Goal: Communication & Community: Answer question/provide support

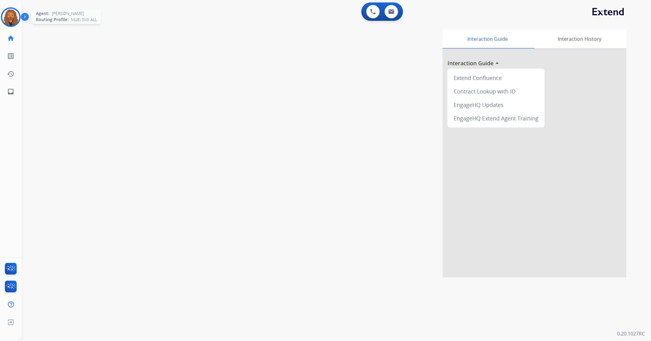
click at [6, 17] on img at bounding box center [10, 17] width 17 height 17
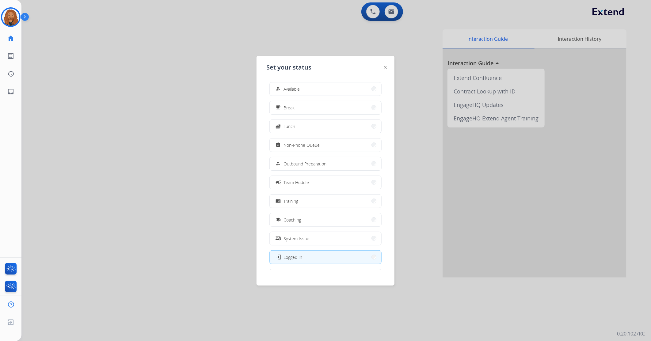
click at [296, 80] on div "how_to_reg Available free_breakfast Break fastfood Lunch assignment Non-Phone Q…" at bounding box center [325, 173] width 118 height 193
click at [296, 87] on span "Available" at bounding box center [292, 89] width 16 height 6
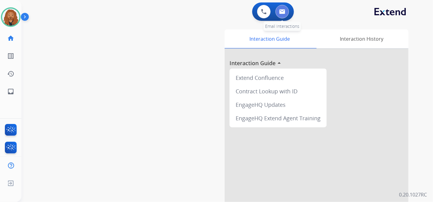
click at [284, 9] on button at bounding box center [282, 11] width 13 height 13
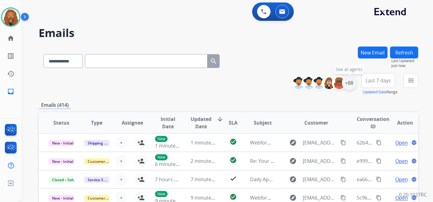
click at [349, 87] on div "+88" at bounding box center [349, 83] width 15 height 15
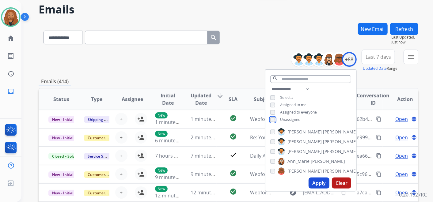
scroll to position [34, 0]
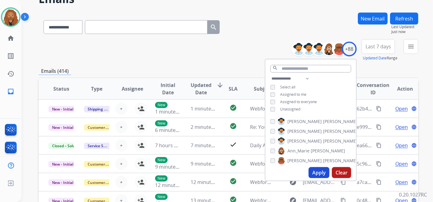
click at [315, 174] on button "Apply" at bounding box center [319, 172] width 21 height 11
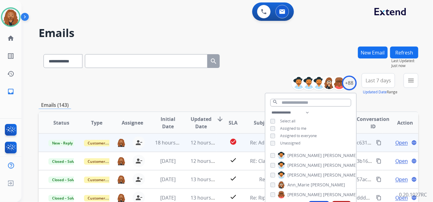
click at [399, 143] on span "Open" at bounding box center [401, 142] width 13 height 7
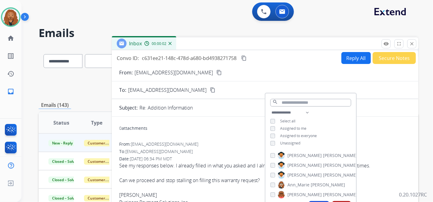
click at [376, 105] on div "Re: Addition Information" at bounding box center [275, 107] width 272 height 7
click at [290, 73] on div "From: cleanfreakswash@gmail.com content_copy" at bounding box center [265, 72] width 307 height 7
click at [412, 45] on mat-icon "close" at bounding box center [412, 44] width 6 height 6
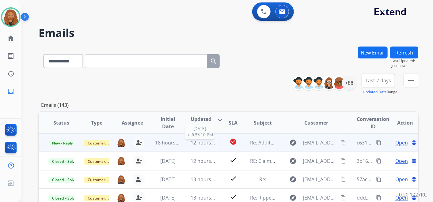
click at [208, 144] on span "12 hours ago" at bounding box center [206, 142] width 30 height 7
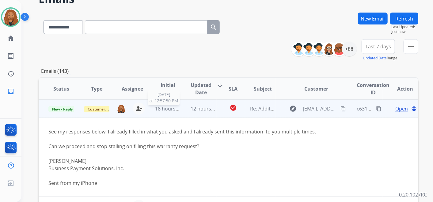
click at [164, 110] on span "18 hours ago" at bounding box center [170, 108] width 30 height 7
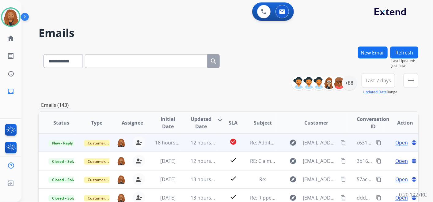
click at [397, 144] on span "Open" at bounding box center [401, 142] width 13 height 7
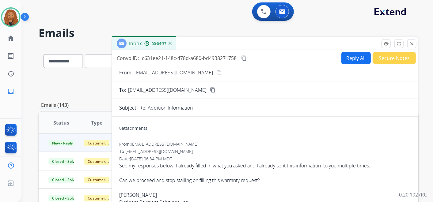
click at [216, 69] on button "content_copy" at bounding box center [219, 72] width 7 height 7
click at [349, 61] on button "Reply All" at bounding box center [356, 58] width 29 height 12
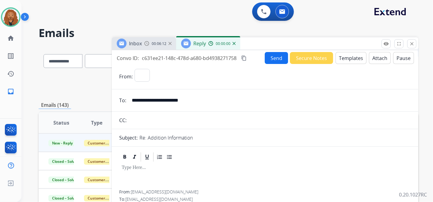
select select "**********"
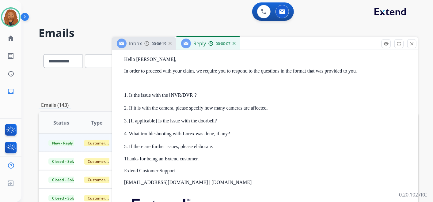
scroll to position [238, 0]
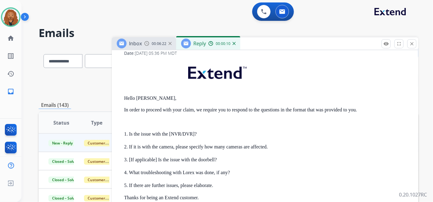
drag, startPoint x: 126, startPoint y: 97, endPoint x: 218, endPoint y: 180, distance: 123.5
click at [218, 180] on div "Hello Gina, In order to proceed with your claim, we require you to respond to t…" at bounding box center [267, 173] width 287 height 228
copy div "Hello Gina, In order to proceed with your claim, we require you to respond to t…"
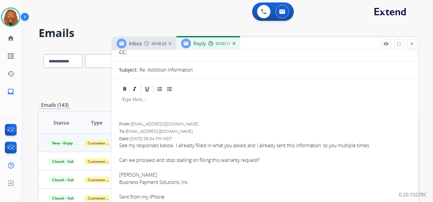
scroll to position [0, 0]
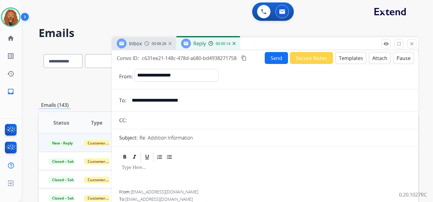
click at [349, 60] on button "Templates" at bounding box center [351, 58] width 31 height 12
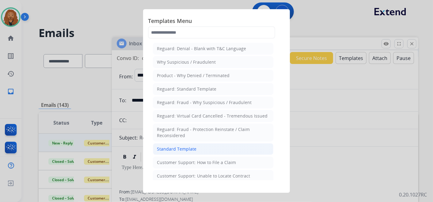
click at [173, 146] on div "Standard Template" at bounding box center [177, 149] width 40 height 6
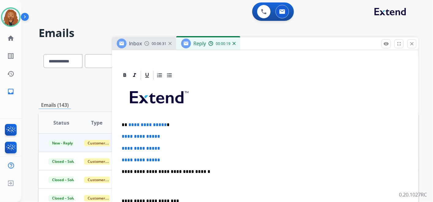
scroll to position [170, 0]
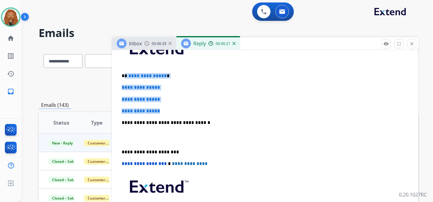
drag, startPoint x: 163, startPoint y: 109, endPoint x: 125, endPoint y: 72, distance: 52.9
click at [125, 72] on div "**********" at bounding box center [265, 137] width 292 height 211
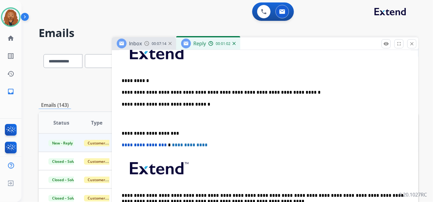
scroll to position [134, 0]
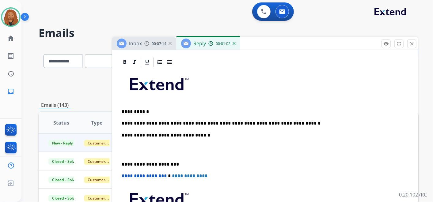
click at [283, 121] on p "**********" at bounding box center [263, 124] width 282 height 6
click at [128, 150] on p at bounding box center [265, 149] width 287 height 11
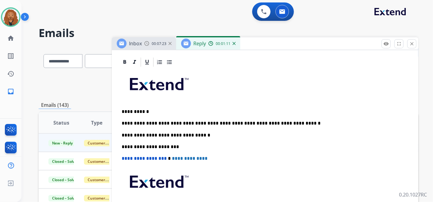
click at [284, 121] on p "**********" at bounding box center [263, 124] width 282 height 6
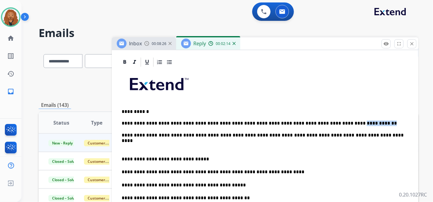
drag, startPoint x: 342, startPoint y: 124, endPoint x: 315, endPoint y: 124, distance: 27.3
click at [315, 124] on p "**********" at bounding box center [263, 124] width 282 height 6
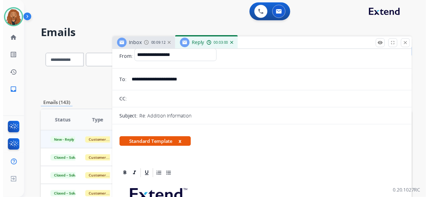
scroll to position [0, 0]
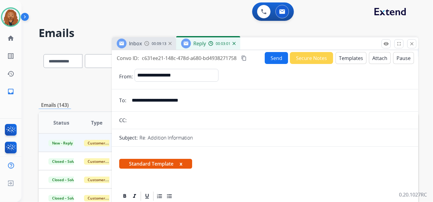
click at [277, 54] on button "Send" at bounding box center [276, 58] width 23 height 12
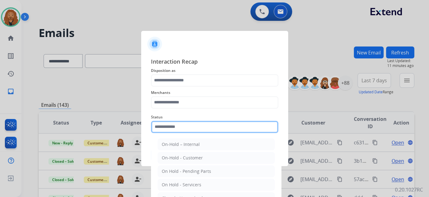
click at [216, 128] on input "text" at bounding box center [214, 127] width 127 height 12
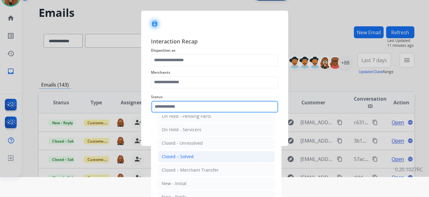
scroll to position [30, 0]
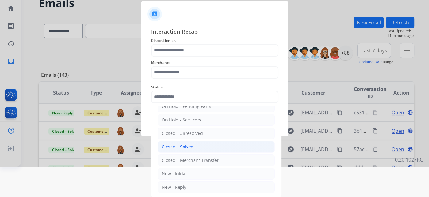
click at [183, 144] on div "Closed – Solved" at bounding box center [178, 147] width 32 height 6
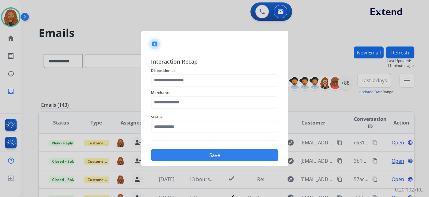
type input "**********"
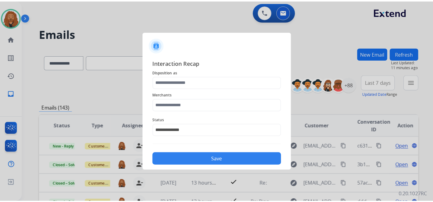
scroll to position [0, 0]
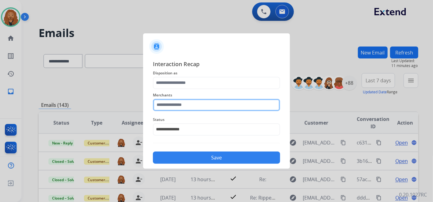
drag, startPoint x: 179, startPoint y: 105, endPoint x: 178, endPoint y: 99, distance: 6.4
click at [179, 104] on input "text" at bounding box center [216, 105] width 127 height 12
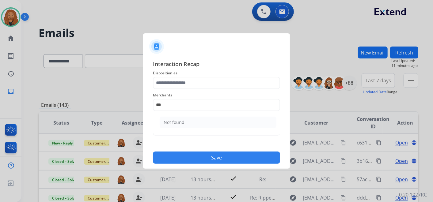
drag, startPoint x: 202, startPoint y: 118, endPoint x: 199, endPoint y: 112, distance: 6.7
click at [201, 118] on li "Not found" at bounding box center [218, 123] width 117 height 12
type input "*********"
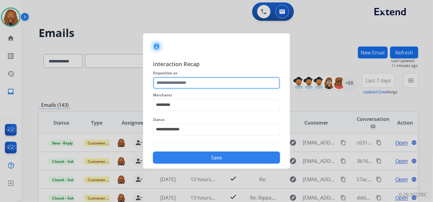
click at [193, 80] on input "text" at bounding box center [216, 83] width 127 height 12
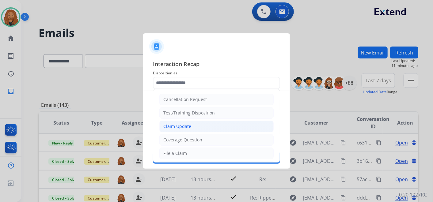
click at [209, 129] on li "Claim Update" at bounding box center [216, 127] width 114 height 12
type input "**********"
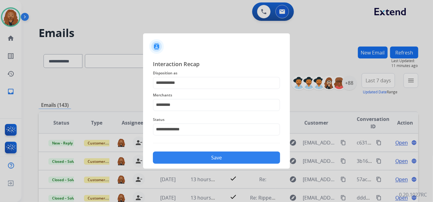
click at [201, 159] on button "Save" at bounding box center [216, 158] width 127 height 12
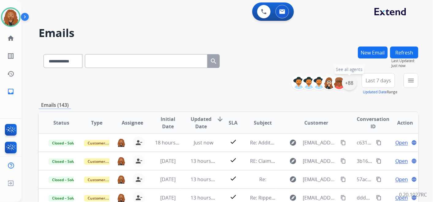
click at [350, 85] on div "+88" at bounding box center [349, 83] width 15 height 15
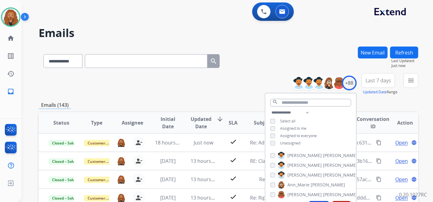
click at [330, 117] on div "**********" at bounding box center [310, 128] width 91 height 39
click at [380, 81] on span "Last 7 days" at bounding box center [378, 80] width 25 height 2
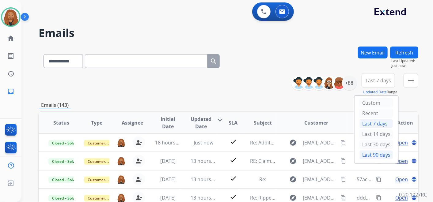
click at [374, 152] on div "Last 90 days" at bounding box center [377, 155] width 34 height 9
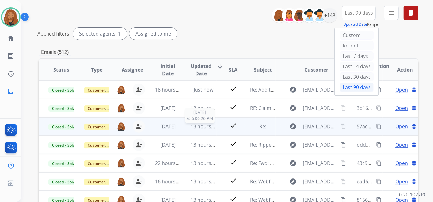
scroll to position [68, 0]
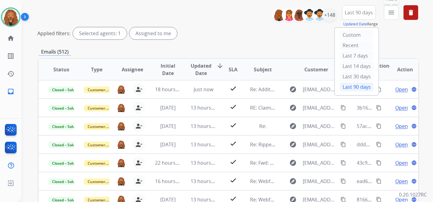
click at [394, 10] on mat-icon "menu" at bounding box center [391, 12] width 7 height 7
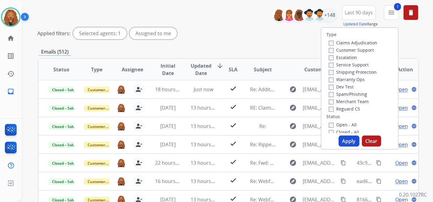
click at [348, 138] on button "Apply" at bounding box center [349, 141] width 21 height 11
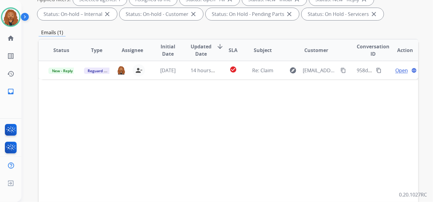
scroll to position [34, 0]
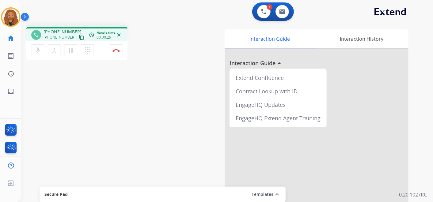
click at [79, 38] on mat-icon "content_copy" at bounding box center [82, 38] width 6 height 6
click at [116, 48] on button "Disconnect" at bounding box center [116, 50] width 13 height 13
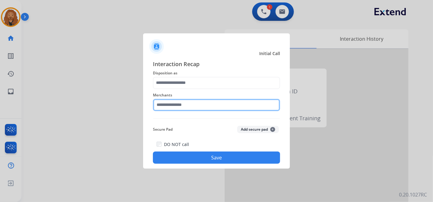
click at [174, 99] on input "text" at bounding box center [216, 105] width 127 height 12
click at [207, 107] on input "text" at bounding box center [216, 105] width 127 height 12
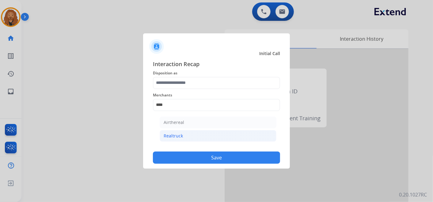
click at [172, 135] on div "Realtruck" at bounding box center [173, 136] width 19 height 6
type input "*********"
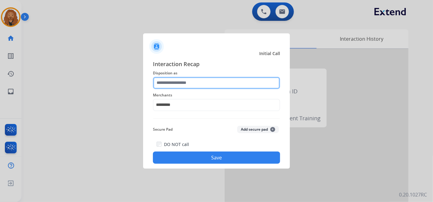
click at [171, 84] on input "text" at bounding box center [216, 83] width 127 height 12
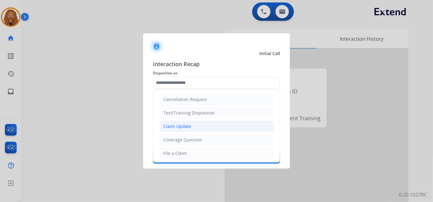
click at [173, 124] on div "Claim Update" at bounding box center [177, 127] width 28 height 6
type input "**********"
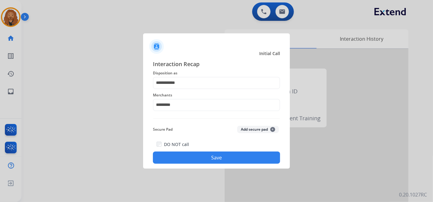
click at [185, 151] on div "DO NOT call Save" at bounding box center [216, 152] width 127 height 23
click at [209, 159] on button "Save" at bounding box center [216, 158] width 127 height 12
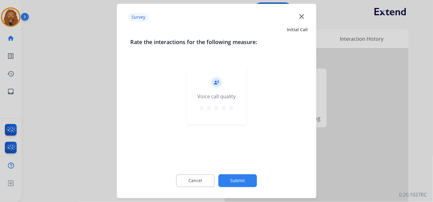
click at [233, 110] on mat-icon "star" at bounding box center [231, 108] width 7 height 7
click at [227, 188] on div "Cancel Submit" at bounding box center [216, 181] width 173 height 28
click at [229, 181] on button "Submit" at bounding box center [238, 181] width 39 height 13
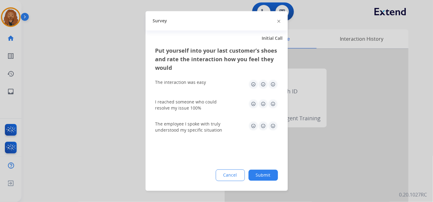
click at [273, 125] on img at bounding box center [273, 126] width 10 height 10
click at [271, 105] on img at bounding box center [273, 104] width 10 height 10
click at [274, 84] on img at bounding box center [273, 85] width 10 height 10
click at [260, 177] on button "Submit" at bounding box center [263, 175] width 29 height 11
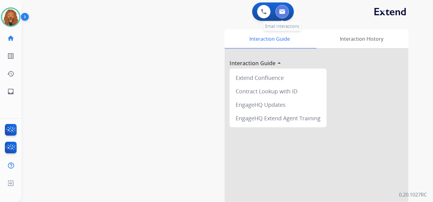
click at [285, 12] on button at bounding box center [282, 11] width 13 height 13
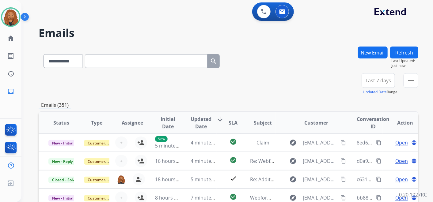
click at [373, 84] on button "Last 7 days" at bounding box center [378, 80] width 33 height 15
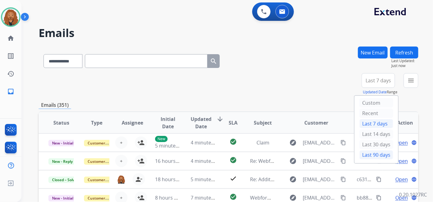
click at [364, 154] on div "Last 90 days" at bounding box center [377, 155] width 34 height 9
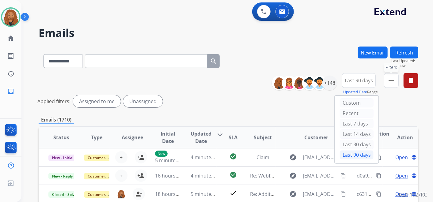
drag, startPoint x: 394, startPoint y: 84, endPoint x: 392, endPoint y: 87, distance: 3.6
click at [394, 84] on button "menu Filters" at bounding box center [391, 80] width 15 height 15
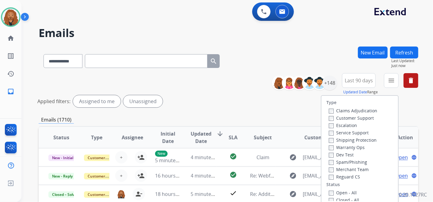
click at [330, 193] on label "Open - All" at bounding box center [343, 193] width 28 height 6
click at [332, 177] on label "Reguard CS" at bounding box center [344, 177] width 31 height 6
click at [338, 140] on label "Shipping Protection" at bounding box center [353, 140] width 48 height 6
click at [340, 117] on label "Customer Support" at bounding box center [351, 118] width 45 height 6
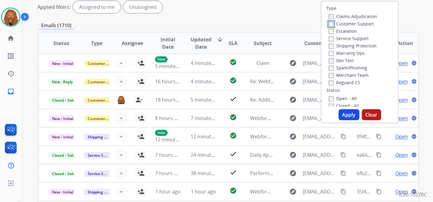
scroll to position [102, 0]
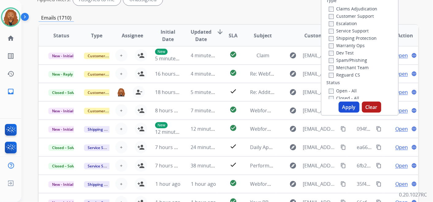
click at [353, 108] on button "Apply" at bounding box center [349, 107] width 21 height 11
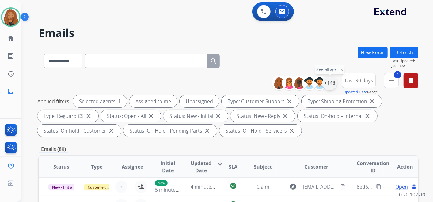
click at [335, 83] on div "+148" at bounding box center [330, 83] width 15 height 15
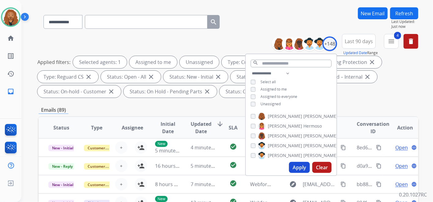
scroll to position [68, 0]
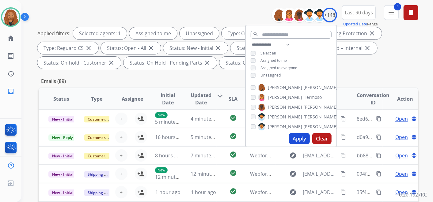
drag, startPoint x: 377, startPoint y: 65, endPoint x: 375, endPoint y: 68, distance: 3.7
click at [377, 65] on div "Applied filters: Selected agents: 1 Assigned to me Unassigned Type: Customer Su…" at bounding box center [227, 48] width 380 height 42
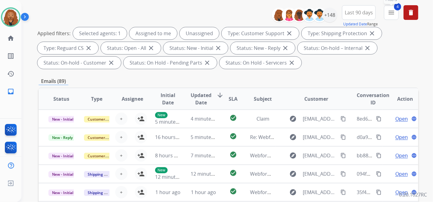
click at [389, 13] on mat-icon "menu" at bounding box center [391, 12] width 7 height 7
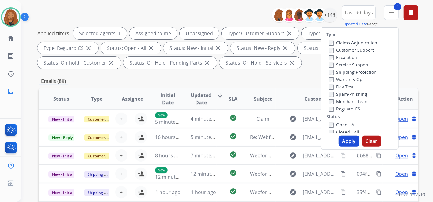
click at [411, 60] on div "Applied filters: Selected agents: 1 Assigned to me Unassigned Type: Customer Su…" at bounding box center [227, 48] width 380 height 42
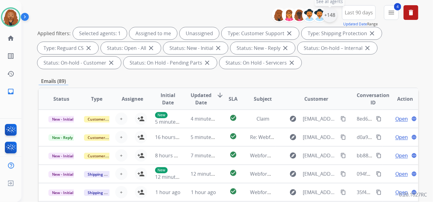
click at [330, 14] on div "+148" at bounding box center [330, 15] width 15 height 15
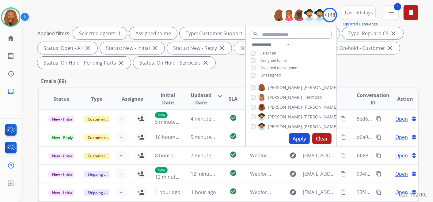
click at [300, 137] on button "Apply" at bounding box center [299, 138] width 21 height 11
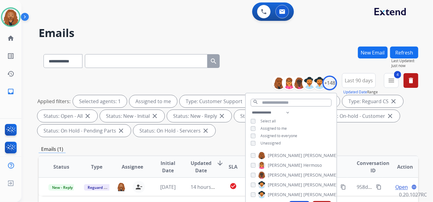
click at [300, 55] on div "**********" at bounding box center [229, 60] width 380 height 27
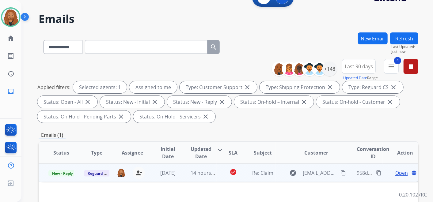
scroll to position [102, 0]
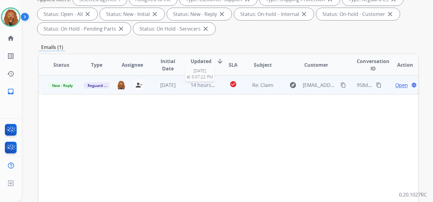
click at [206, 87] on span "14 hours ago" at bounding box center [206, 85] width 30 height 7
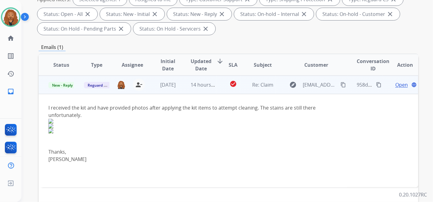
click at [400, 84] on span "Open" at bounding box center [401, 84] width 13 height 7
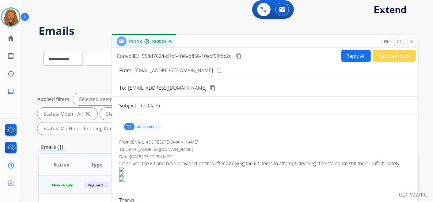
scroll to position [0, 0]
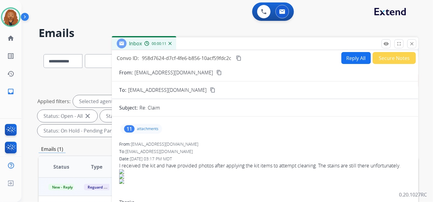
click at [216, 71] on mat-icon "content_copy" at bounding box center [219, 73] width 6 height 6
click at [240, 55] on mat-icon "content_copy" at bounding box center [239, 58] width 6 height 6
drag, startPoint x: 119, startPoint y: 166, endPoint x: 409, endPoint y: 165, distance: 290.0
copy div "I received the kit and have provided photos after applying the kit items to att…"
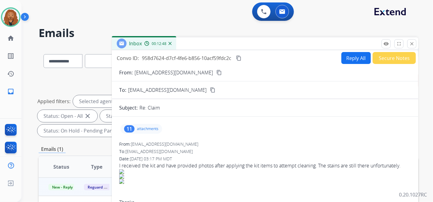
click at [157, 129] on p "attachments" at bounding box center [147, 129] width 21 height 5
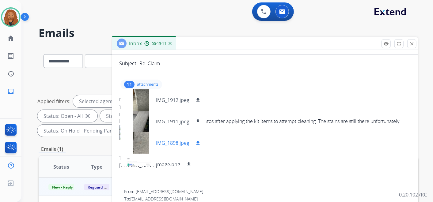
scroll to position [34, 0]
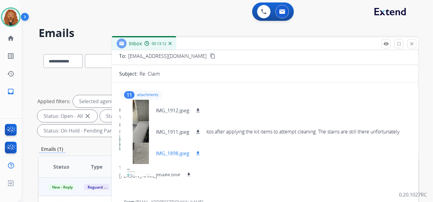
click at [201, 154] on mat-icon "download" at bounding box center [198, 154] width 6 height 6
click at [199, 132] on mat-icon "download" at bounding box center [198, 132] width 6 height 6
click at [200, 109] on mat-icon "download" at bounding box center [198, 111] width 6 height 6
click at [139, 97] on p "attachments" at bounding box center [147, 95] width 21 height 5
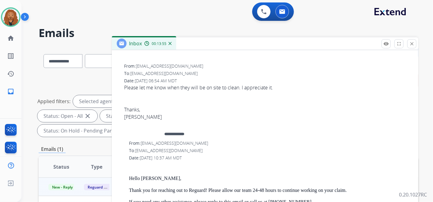
scroll to position [0, 0]
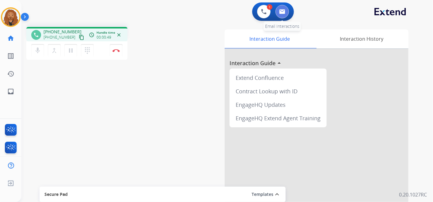
click at [282, 14] on button at bounding box center [282, 11] width 13 height 13
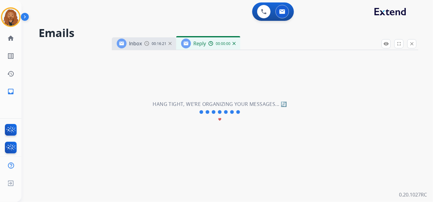
select select "**********"
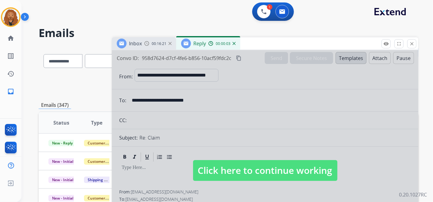
click at [234, 43] on img at bounding box center [234, 43] width 3 height 3
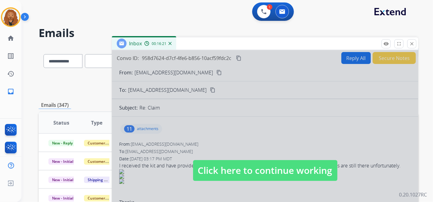
click at [166, 107] on div at bounding box center [265, 164] width 307 height 229
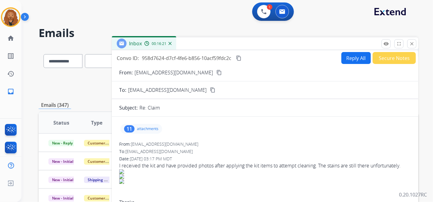
click at [139, 129] on p "attachments" at bounding box center [147, 129] width 21 height 5
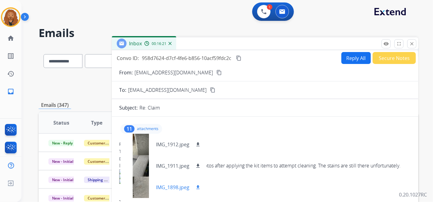
scroll to position [34, 0]
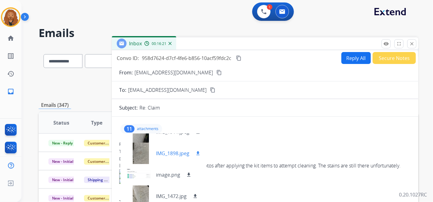
click at [180, 154] on p "IMG_1898.jpeg" at bounding box center [172, 153] width 33 height 7
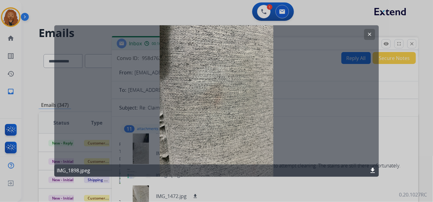
click at [366, 35] on button "clear" at bounding box center [369, 34] width 11 height 11
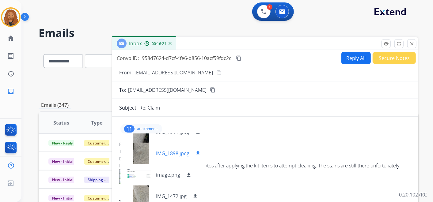
click at [189, 152] on p "IMG_1898.jpeg" at bounding box center [172, 153] width 33 height 7
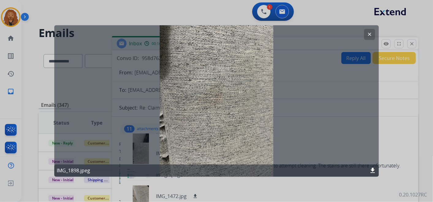
click at [370, 33] on mat-icon "clear" at bounding box center [370, 35] width 6 height 6
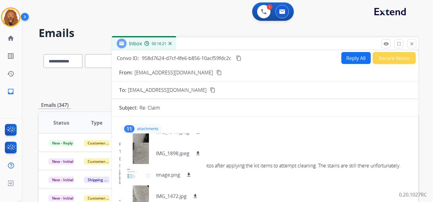
click at [182, 153] on p "IMG_1898.jpeg" at bounding box center [172, 153] width 33 height 7
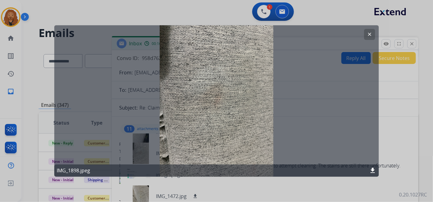
click at [373, 33] on button "clear" at bounding box center [369, 34] width 11 height 11
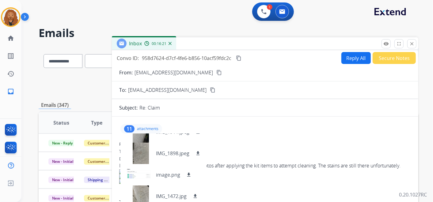
click at [279, 110] on div "Re: Claim" at bounding box center [275, 107] width 272 height 7
click at [270, 8] on div "1" at bounding box center [270, 7] width 6 height 6
click at [265, 12] on img at bounding box center [264, 12] width 6 height 6
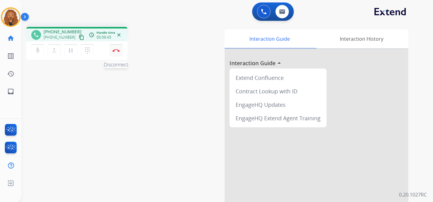
click at [118, 51] on img at bounding box center [116, 50] width 7 height 3
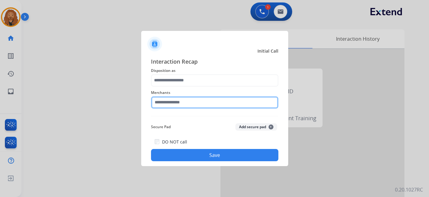
click at [178, 102] on input "text" at bounding box center [214, 103] width 127 height 12
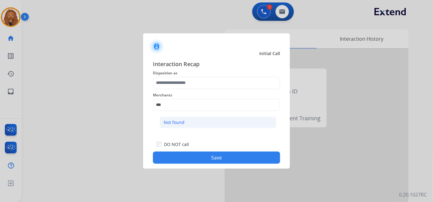
click at [187, 122] on li "Not found" at bounding box center [218, 123] width 117 height 12
type input "*********"
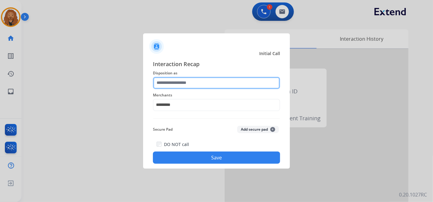
click at [183, 80] on input "text" at bounding box center [216, 83] width 127 height 12
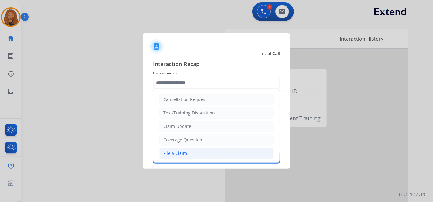
click at [211, 153] on li "File a Claim" at bounding box center [216, 154] width 114 height 12
type input "**********"
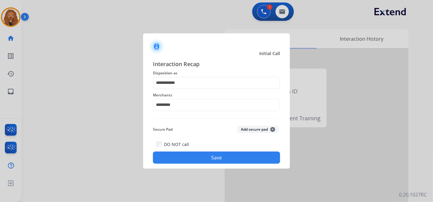
click at [204, 160] on button "Save" at bounding box center [216, 158] width 127 height 12
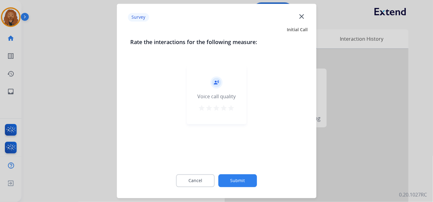
click at [231, 104] on div "record_voice_over Voice call quality star star star star star" at bounding box center [217, 95] width 60 height 58
click at [229, 107] on mat-icon "star" at bounding box center [231, 108] width 7 height 7
click at [230, 185] on button "Submit" at bounding box center [238, 181] width 39 height 13
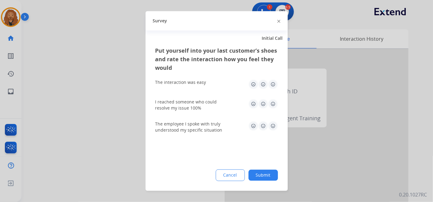
drag, startPoint x: 272, startPoint y: 129, endPoint x: 272, endPoint y: 116, distance: 12.9
click at [272, 129] on img at bounding box center [273, 126] width 10 height 10
click at [275, 105] on img at bounding box center [273, 104] width 10 height 10
click at [274, 85] on img at bounding box center [273, 85] width 10 height 10
click at [270, 179] on button "Submit" at bounding box center [263, 175] width 29 height 11
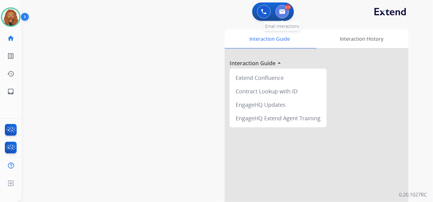
click at [282, 7] on button at bounding box center [282, 11] width 13 height 13
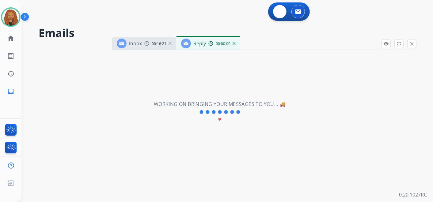
select select "**********"
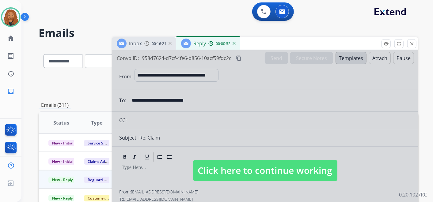
click at [242, 157] on div at bounding box center [265, 164] width 307 height 229
select select
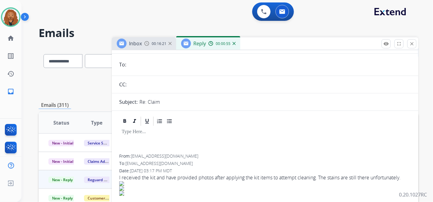
scroll to position [34, 0]
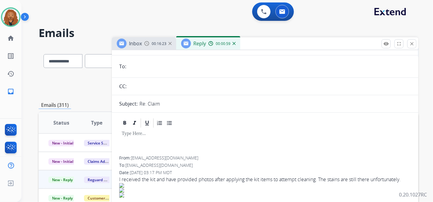
click at [233, 43] on img at bounding box center [234, 43] width 3 height 3
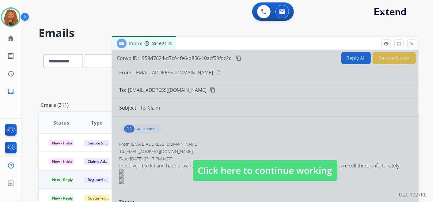
click at [231, 161] on span "Click here to continue working" at bounding box center [265, 170] width 144 height 21
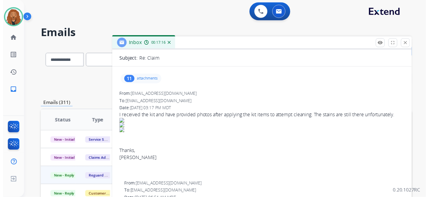
scroll to position [0, 0]
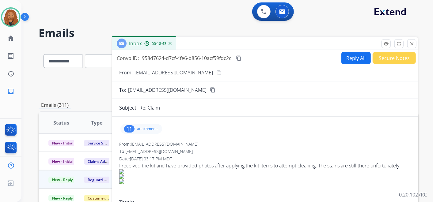
click at [347, 55] on button "Reply All" at bounding box center [356, 58] width 29 height 12
select select "**********"
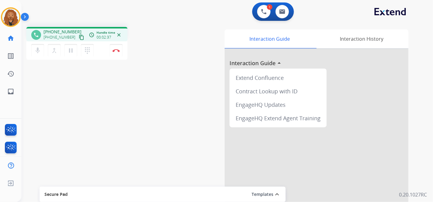
click at [78, 38] on button "content_copy" at bounding box center [81, 37] width 7 height 7
click at [79, 37] on mat-icon "content_copy" at bounding box center [82, 38] width 6 height 6
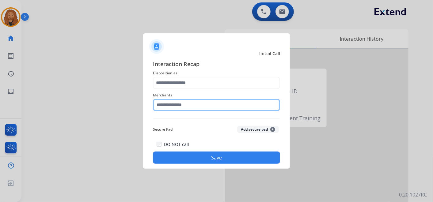
click at [180, 102] on input "text" at bounding box center [216, 105] width 127 height 12
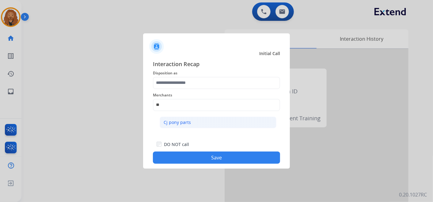
click at [205, 124] on li "Cj pony parts" at bounding box center [218, 123] width 117 height 12
type input "**********"
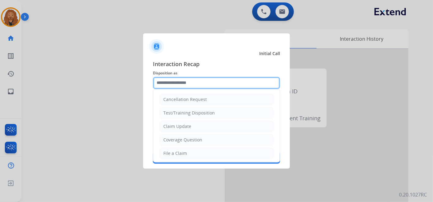
click at [188, 79] on input "text" at bounding box center [216, 83] width 127 height 12
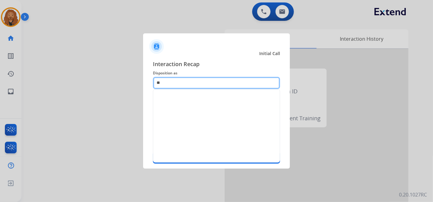
type input "*"
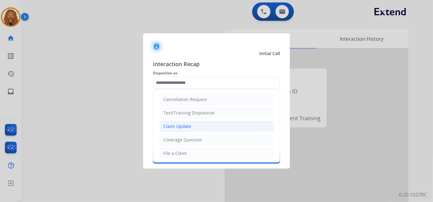
click at [196, 125] on li "Claim Update" at bounding box center [216, 127] width 114 height 12
type input "**********"
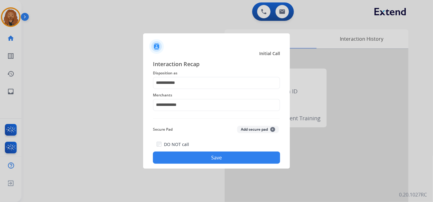
click at [193, 165] on div "**********" at bounding box center [216, 112] width 147 height 114
click at [192, 159] on button "Save" at bounding box center [216, 158] width 127 height 12
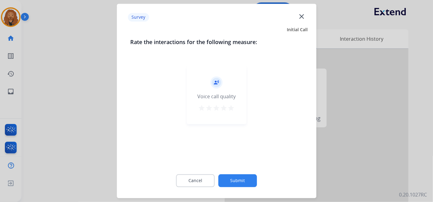
click at [231, 111] on mat-icon "star" at bounding box center [231, 108] width 7 height 7
click at [226, 182] on button "Submit" at bounding box center [238, 181] width 39 height 13
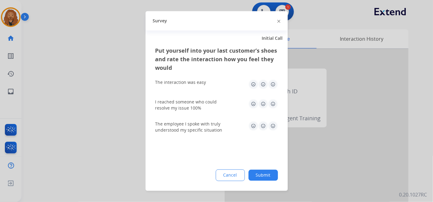
click at [275, 124] on img at bounding box center [273, 126] width 10 height 10
click at [276, 106] on img at bounding box center [273, 104] width 10 height 10
click at [277, 85] on img at bounding box center [273, 85] width 10 height 10
click at [260, 174] on button "Submit" at bounding box center [263, 175] width 29 height 11
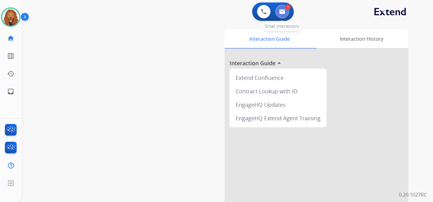
click at [282, 12] on img at bounding box center [282, 11] width 6 height 5
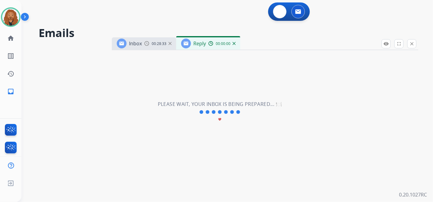
select select "**********"
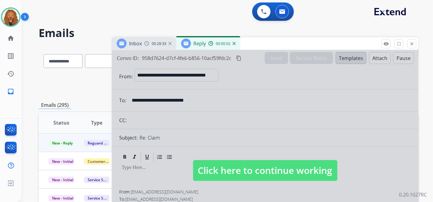
click at [258, 171] on span "Click here to continue working" at bounding box center [265, 170] width 144 height 21
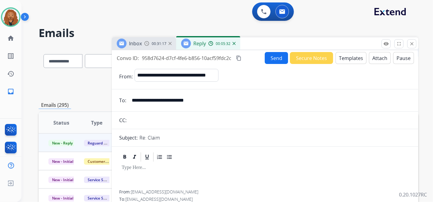
click at [340, 59] on button "Templates" at bounding box center [351, 58] width 31 height 12
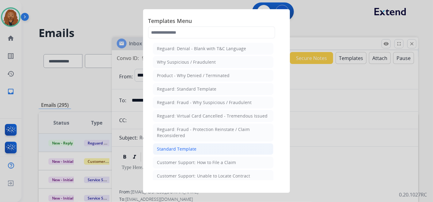
click at [171, 147] on div "Standard Template" at bounding box center [177, 149] width 40 height 6
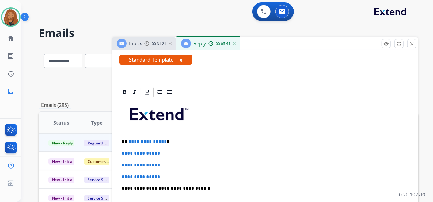
scroll to position [102, 0]
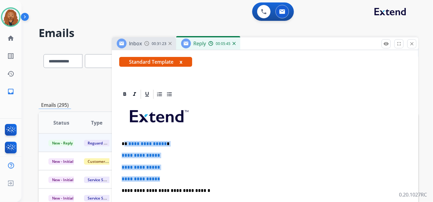
drag, startPoint x: 158, startPoint y: 175, endPoint x: 125, endPoint y: 139, distance: 49.5
click at [125, 139] on div "**********" at bounding box center [265, 205] width 292 height 211
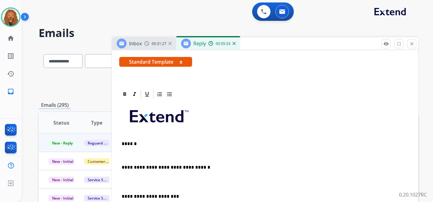
click at [132, 181] on p at bounding box center [265, 182] width 287 height 11
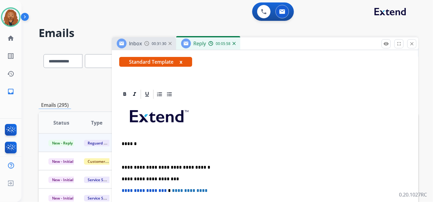
click at [137, 153] on p at bounding box center [265, 156] width 287 height 6
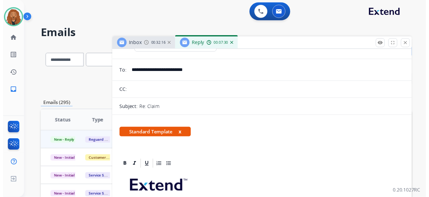
scroll to position [0, 0]
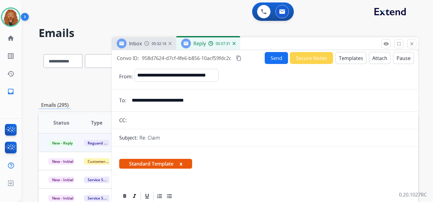
click at [281, 57] on button "Send" at bounding box center [276, 58] width 23 height 12
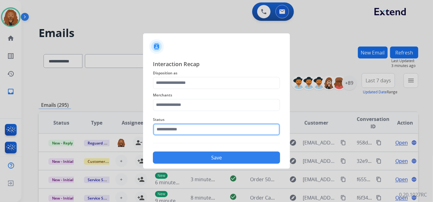
click at [192, 127] on input "text" at bounding box center [216, 130] width 127 height 12
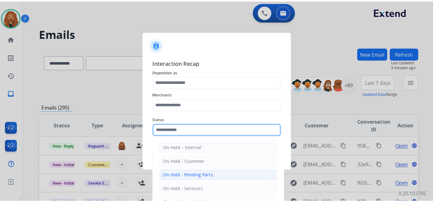
scroll to position [35, 0]
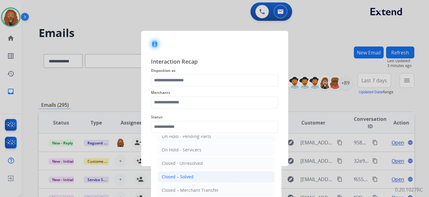
click at [181, 176] on div "Closed – Solved" at bounding box center [178, 177] width 32 height 6
type input "**********"
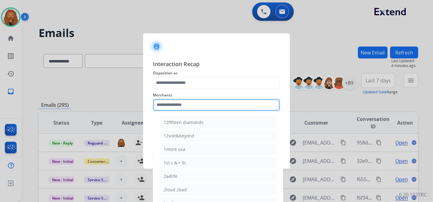
click at [194, 108] on input "text" at bounding box center [216, 105] width 127 height 12
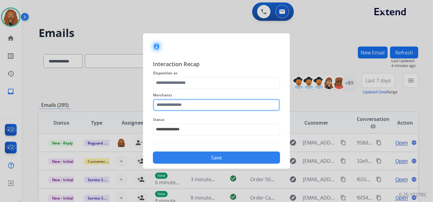
click at [184, 108] on input "text" at bounding box center [216, 105] width 127 height 12
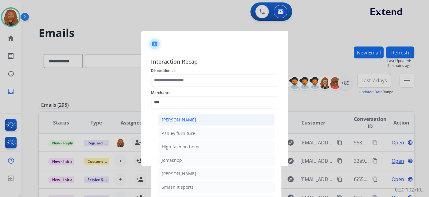
click at [176, 120] on div "Ashley - Reguard" at bounding box center [179, 120] width 34 height 6
type input "**********"
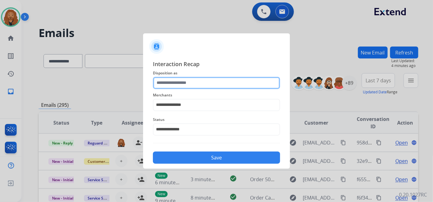
click at [177, 83] on input "text" at bounding box center [216, 83] width 127 height 12
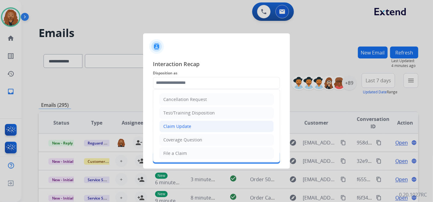
click at [176, 124] on div "Claim Update" at bounding box center [177, 127] width 28 height 6
type input "**********"
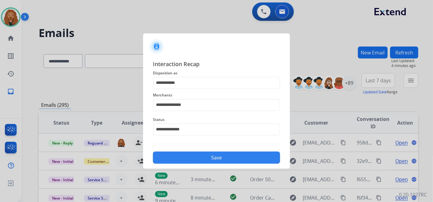
click at [195, 158] on button "Save" at bounding box center [216, 158] width 127 height 12
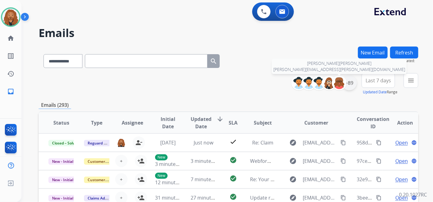
click at [346, 81] on div "+89" at bounding box center [349, 83] width 15 height 15
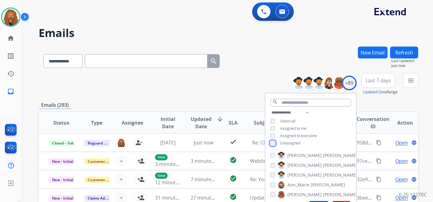
scroll to position [102, 0]
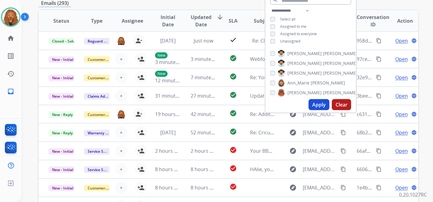
click at [315, 107] on button "Apply" at bounding box center [319, 104] width 21 height 11
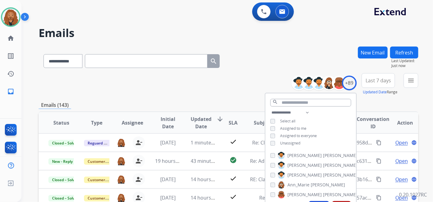
click at [289, 55] on div "**********" at bounding box center [229, 60] width 380 height 27
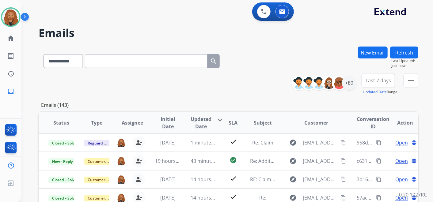
click at [395, 81] on div "Last 7 days Updated Date Range Custom Recent Last 7 days Last 14 days Last 30 d…" at bounding box center [380, 84] width 37 height 22
click at [387, 84] on button "Last 7 days" at bounding box center [378, 80] width 33 height 15
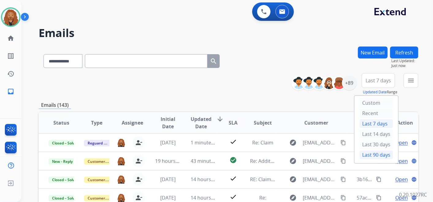
click at [376, 151] on div "Last 90 days" at bounding box center [377, 155] width 34 height 9
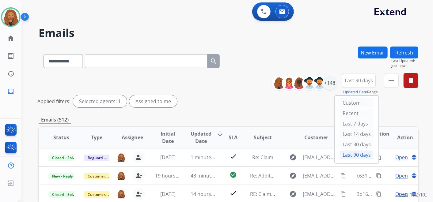
click at [391, 87] on div "menu Type Claims Adjudication Customer Support Escalation Service Support Shipp…" at bounding box center [391, 84] width 15 height 22
drag, startPoint x: 391, startPoint y: 87, endPoint x: 384, endPoint y: 101, distance: 15.2
click at [381, 111] on div "**********" at bounding box center [229, 205] width 380 height 317
click at [393, 82] on mat-icon "menu" at bounding box center [391, 80] width 7 height 7
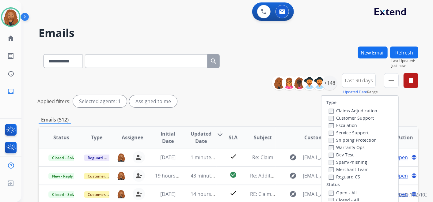
click at [330, 192] on label "Open - All" at bounding box center [343, 193] width 28 height 6
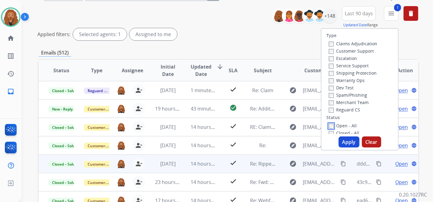
scroll to position [68, 0]
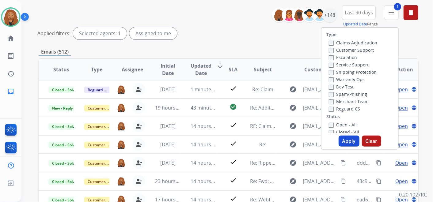
click at [349, 143] on button "Apply" at bounding box center [349, 141] width 21 height 11
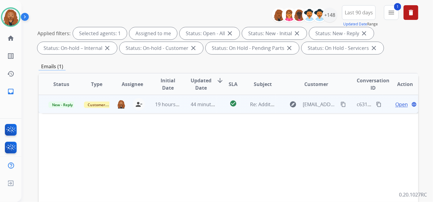
click at [397, 105] on span "Open" at bounding box center [401, 104] width 13 height 7
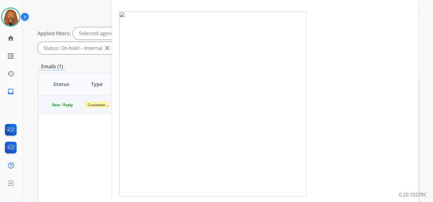
scroll to position [34, 0]
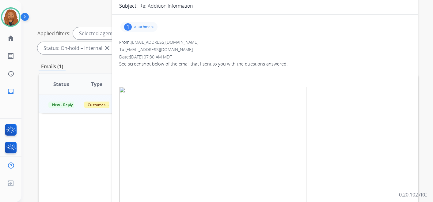
click at [135, 30] on div "1 attachment" at bounding box center [138, 27] width 37 height 10
click at [180, 41] on p "image001.png" at bounding box center [172, 42] width 32 height 7
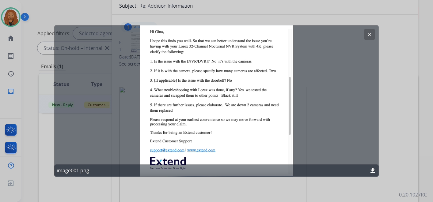
click at [365, 33] on button "clear" at bounding box center [369, 34] width 11 height 11
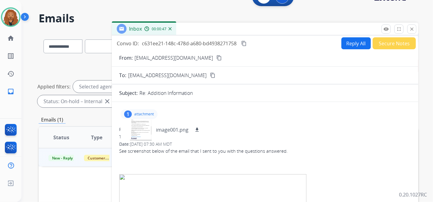
scroll to position [0, 0]
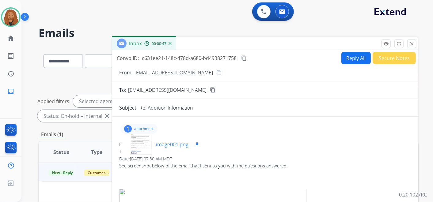
click at [160, 145] on p "image001.png" at bounding box center [172, 144] width 32 height 7
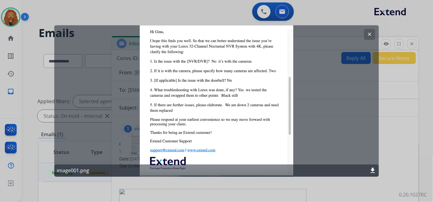
click at [396, 86] on div at bounding box center [216, 101] width 433 height 202
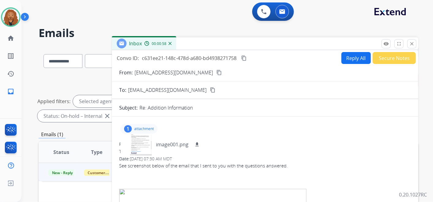
click at [216, 73] on mat-icon "content_copy" at bounding box center [219, 73] width 6 height 6
click at [194, 147] on button "download" at bounding box center [196, 144] width 7 height 7
click at [188, 22] on div "**********" at bounding box center [219, 123] width 397 height 202
click at [247, 58] on mat-icon "content_copy" at bounding box center [244, 58] width 6 height 6
click at [345, 61] on button "Reply All" at bounding box center [356, 58] width 29 height 12
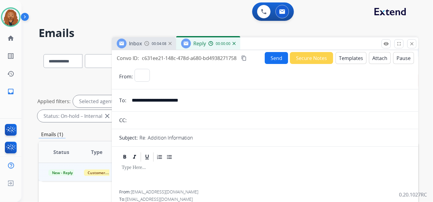
select select "**********"
click at [343, 59] on button "Templates" at bounding box center [351, 58] width 31 height 12
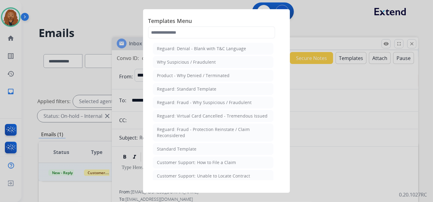
click at [193, 148] on div "Standard Template" at bounding box center [177, 149] width 40 height 6
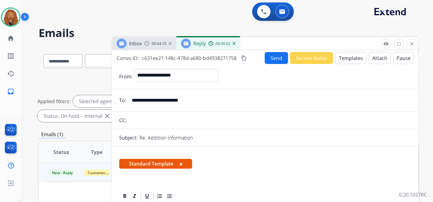
scroll to position [170, 0]
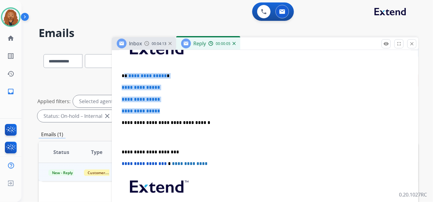
drag, startPoint x: 164, startPoint y: 111, endPoint x: 125, endPoint y: 74, distance: 53.6
click at [125, 74] on div "**********" at bounding box center [265, 137] width 292 height 211
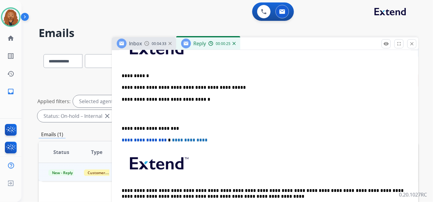
click at [166, 86] on p "**********" at bounding box center [263, 88] width 282 height 6
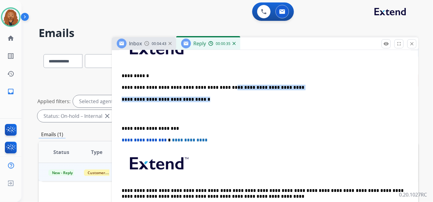
click at [216, 89] on div "**********" at bounding box center [265, 125] width 292 height 187
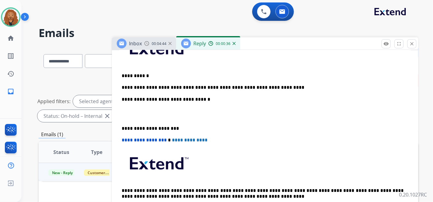
drag, startPoint x: 215, startPoint y: 85, endPoint x: 225, endPoint y: 105, distance: 23.0
click at [215, 85] on p "**********" at bounding box center [263, 88] width 282 height 6
click at [161, 112] on p at bounding box center [265, 114] width 287 height 11
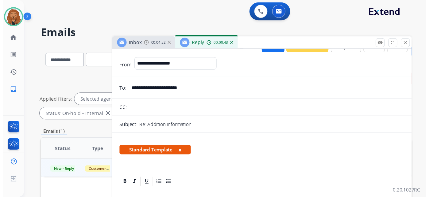
scroll to position [0, 0]
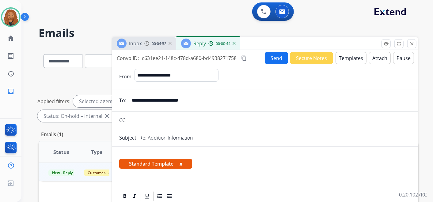
click at [279, 57] on button "Send" at bounding box center [276, 58] width 23 height 12
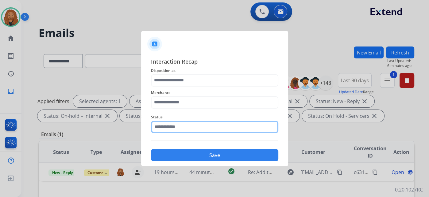
click at [194, 128] on input "text" at bounding box center [214, 127] width 127 height 12
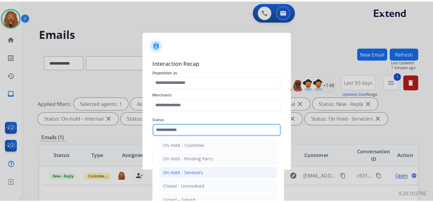
scroll to position [35, 0]
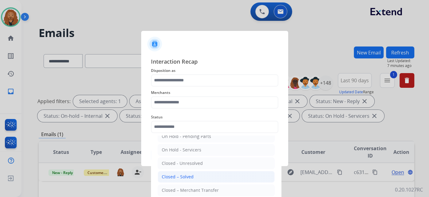
click at [184, 177] on div "Closed – Solved" at bounding box center [178, 177] width 32 height 6
type input "**********"
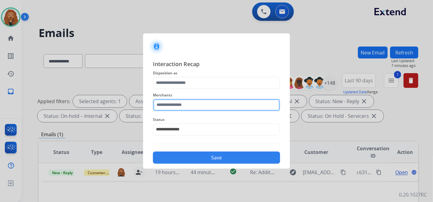
click at [181, 107] on input "text" at bounding box center [216, 105] width 127 height 12
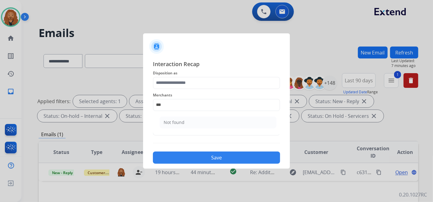
click at [192, 123] on li "Not found" at bounding box center [218, 123] width 117 height 12
type input "*********"
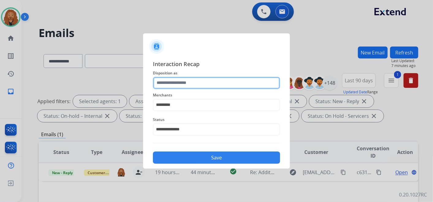
click at [182, 81] on input "text" at bounding box center [216, 83] width 127 height 12
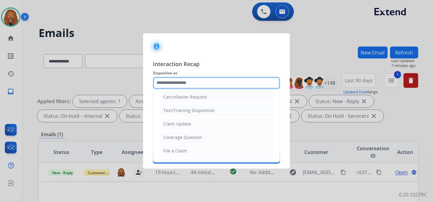
scroll to position [0, 0]
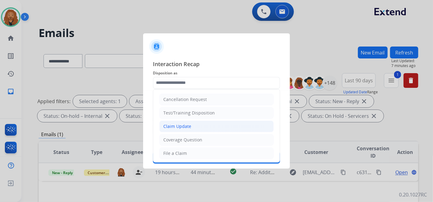
click at [197, 128] on li "Claim Update" at bounding box center [216, 127] width 114 height 12
type input "**********"
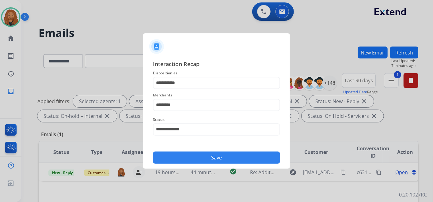
click at [187, 158] on button "Save" at bounding box center [216, 158] width 127 height 12
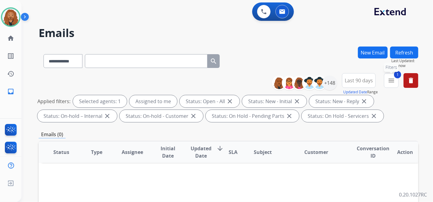
click at [393, 79] on mat-icon "menu" at bounding box center [391, 80] width 7 height 7
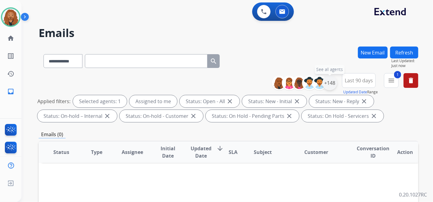
click at [327, 87] on div "+148" at bounding box center [330, 83] width 15 height 15
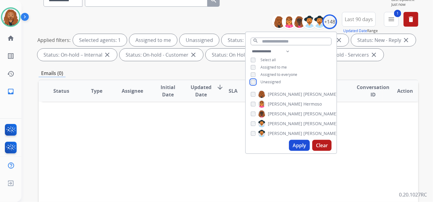
scroll to position [102, 0]
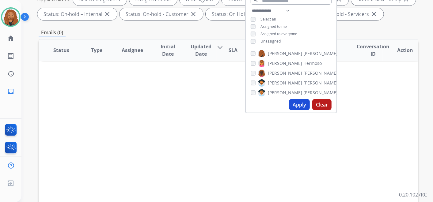
click at [293, 106] on button "Apply" at bounding box center [299, 104] width 21 height 11
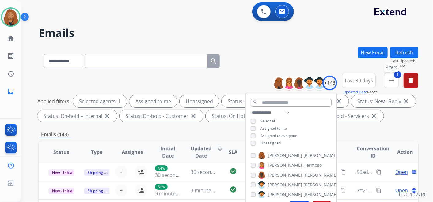
click at [389, 82] on mat-icon "menu" at bounding box center [391, 80] width 7 height 7
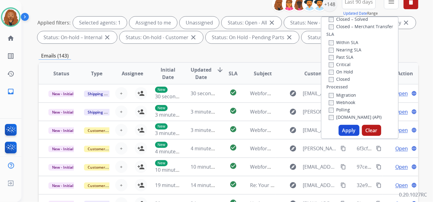
scroll to position [136, 0]
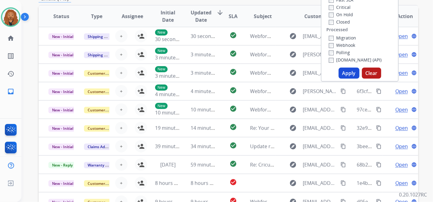
click at [345, 71] on button "Apply" at bounding box center [349, 73] width 21 height 11
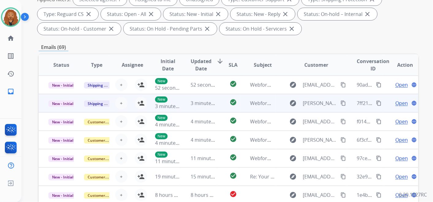
scroll to position [0, 0]
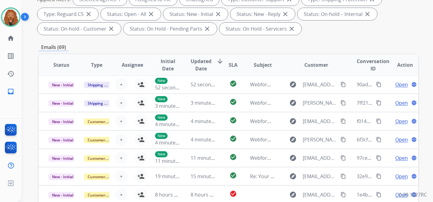
click at [201, 60] on span "Updated Date" at bounding box center [201, 65] width 21 height 15
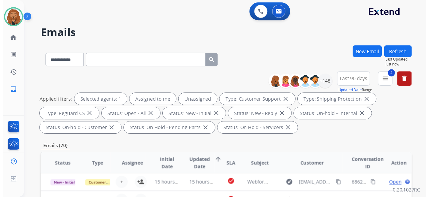
scroll to position [68, 0]
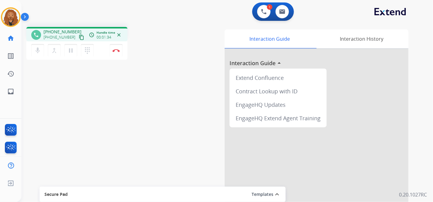
click at [79, 35] on mat-icon "content_copy" at bounding box center [82, 38] width 6 height 6
click at [115, 52] on button "Disconnect" at bounding box center [116, 50] width 13 height 13
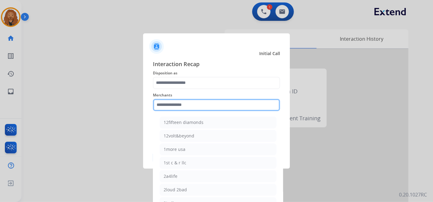
click at [172, 106] on input "text" at bounding box center [216, 105] width 127 height 12
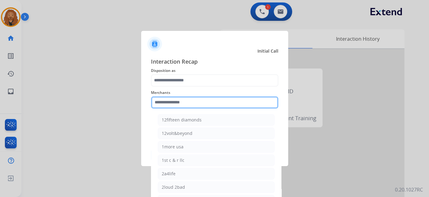
click at [172, 106] on input "text" at bounding box center [214, 103] width 127 height 12
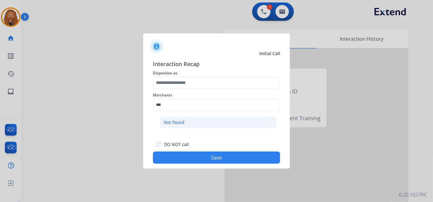
click at [197, 122] on li "Not found" at bounding box center [218, 123] width 117 height 12
type input "*********"
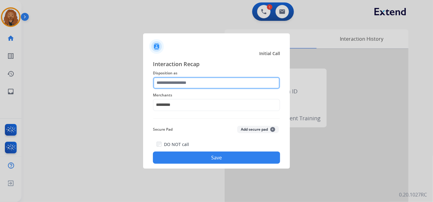
click at [193, 82] on input "text" at bounding box center [216, 83] width 127 height 12
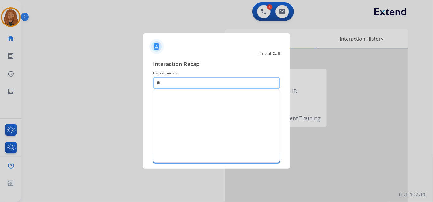
type input "*"
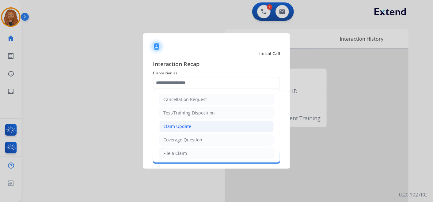
click at [181, 124] on div "Claim Update" at bounding box center [177, 127] width 28 height 6
type input "**********"
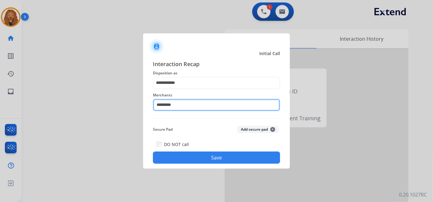
drag, startPoint x: 192, startPoint y: 101, endPoint x: 123, endPoint y: 98, distance: 68.4
click at [0, 99] on app-contact-recap-modal "**********" at bounding box center [0, 101] width 0 height 202
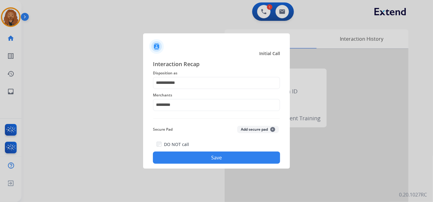
click at [126, 98] on div at bounding box center [216, 101] width 433 height 202
click at [121, 98] on div at bounding box center [216, 101] width 433 height 202
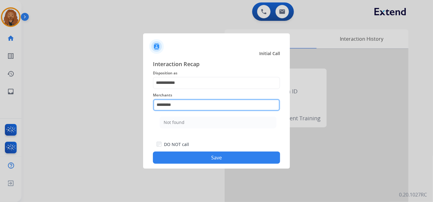
drag, startPoint x: 210, startPoint y: 103, endPoint x: 108, endPoint y: 102, distance: 102.4
click at [0, 102] on app-contact-recap-modal "**********" at bounding box center [0, 101] width 0 height 202
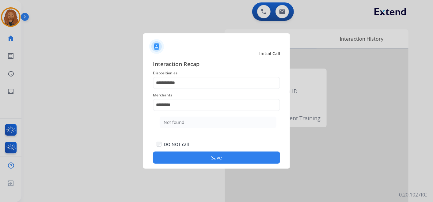
click at [108, 102] on div at bounding box center [216, 101] width 433 height 202
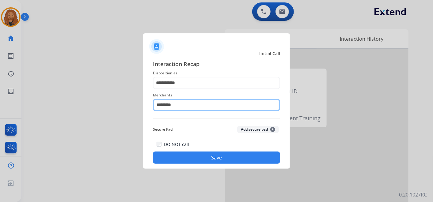
click at [183, 107] on input "*********" at bounding box center [216, 105] width 127 height 12
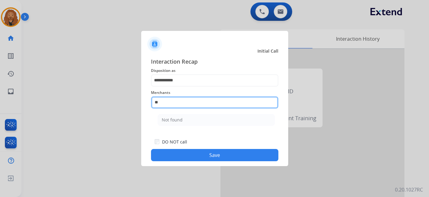
type input "*"
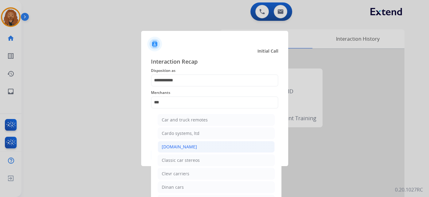
click at [180, 146] on div "Carparts.com" at bounding box center [179, 147] width 35 height 6
type input "**********"
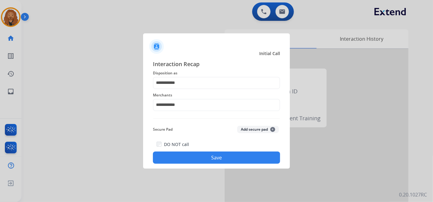
click at [194, 159] on button "Save" at bounding box center [216, 158] width 127 height 12
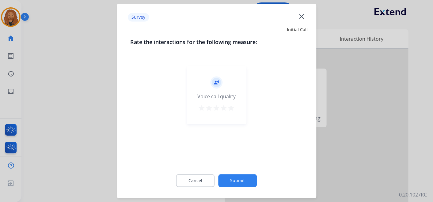
click at [232, 107] on mat-icon "star" at bounding box center [231, 108] width 7 height 7
click at [230, 180] on button "Submit" at bounding box center [238, 181] width 39 height 13
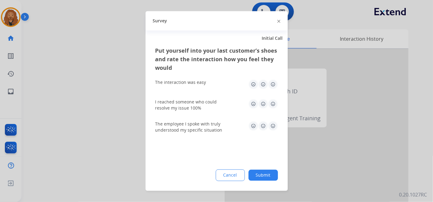
drag, startPoint x: 274, startPoint y: 129, endPoint x: 272, endPoint y: 118, distance: 10.6
click at [275, 129] on img at bounding box center [273, 126] width 10 height 10
click at [273, 99] on img at bounding box center [273, 104] width 10 height 10
click at [275, 81] on img at bounding box center [273, 85] width 10 height 10
drag, startPoint x: 266, startPoint y: 177, endPoint x: 397, endPoint y: 92, distance: 156.6
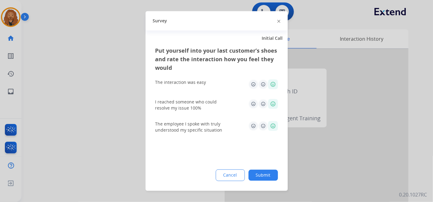
click at [266, 177] on button "Submit" at bounding box center [263, 175] width 29 height 11
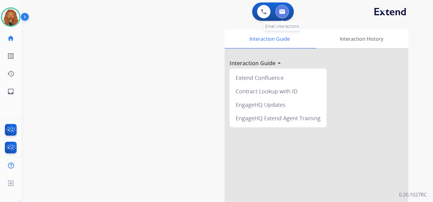
click at [279, 7] on button at bounding box center [282, 11] width 13 height 13
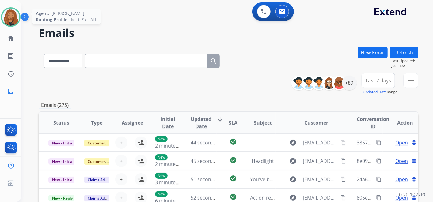
click at [10, 18] on img at bounding box center [10, 17] width 17 height 17
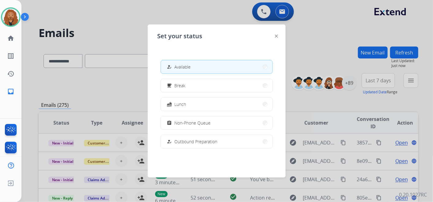
scroll to position [68, 0]
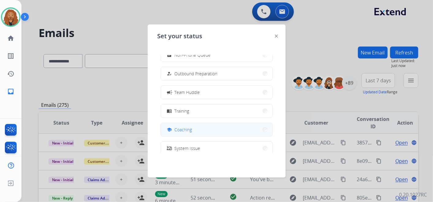
click at [197, 129] on button "school Coaching" at bounding box center [217, 129] width 112 height 13
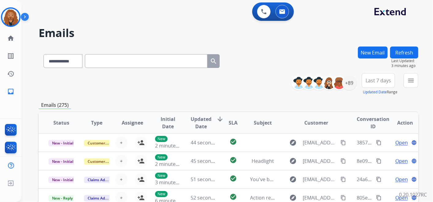
drag, startPoint x: 2, startPoint y: 15, endPoint x: 26, endPoint y: 22, distance: 25.2
click at [2, 15] on img at bounding box center [10, 17] width 17 height 17
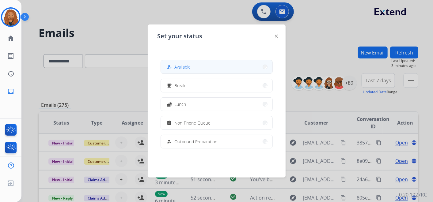
click at [230, 62] on button "how_to_reg Available" at bounding box center [217, 66] width 112 height 13
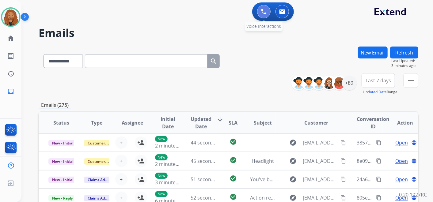
click at [264, 9] on img at bounding box center [264, 12] width 6 height 6
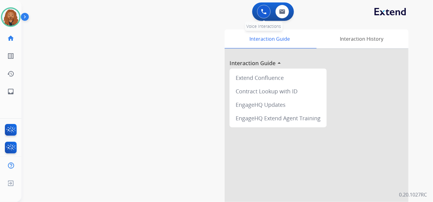
click at [260, 14] on button at bounding box center [263, 11] width 13 height 13
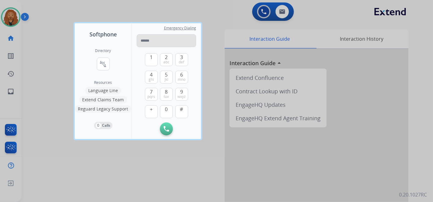
click at [161, 40] on input "tel" at bounding box center [166, 40] width 59 height 13
type input "**********"
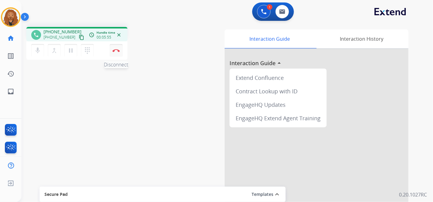
click at [115, 50] on img at bounding box center [116, 50] width 7 height 3
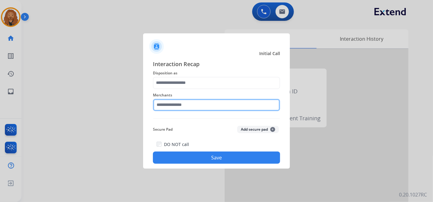
click at [213, 107] on input "text" at bounding box center [216, 105] width 127 height 12
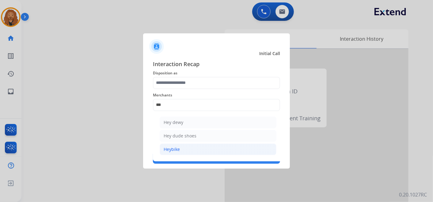
click at [187, 149] on li "Heybike" at bounding box center [218, 150] width 117 height 12
type input "*******"
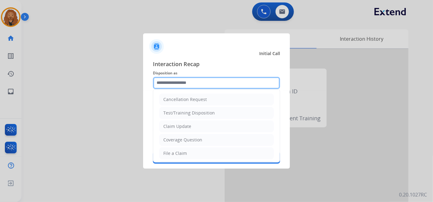
click at [184, 82] on input "text" at bounding box center [216, 83] width 127 height 12
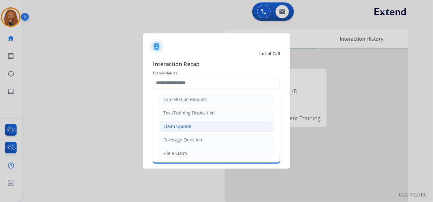
click at [190, 126] on div "Claim Update" at bounding box center [177, 127] width 28 height 6
type input "**********"
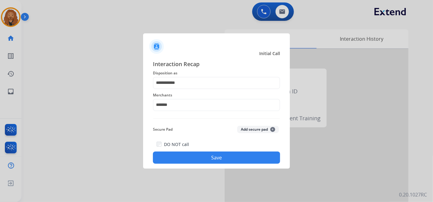
click at [205, 161] on button "Save" at bounding box center [216, 158] width 127 height 12
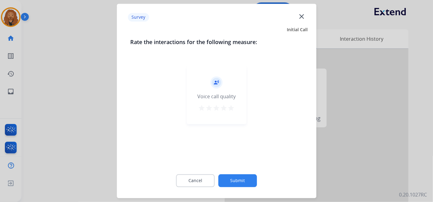
click at [234, 109] on mat-icon "star" at bounding box center [231, 108] width 7 height 7
click at [239, 181] on button "Submit" at bounding box center [238, 181] width 39 height 13
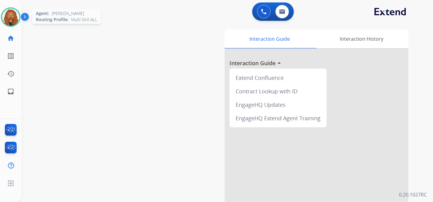
click at [9, 20] on img at bounding box center [10, 17] width 17 height 17
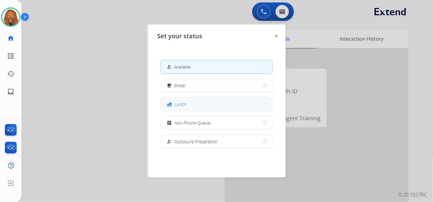
click at [192, 103] on button "fastfood Lunch" at bounding box center [217, 104] width 112 height 13
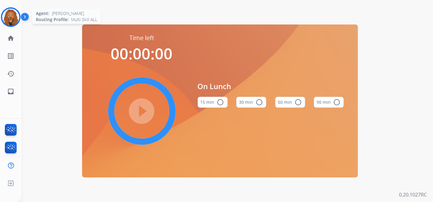
click at [16, 8] on div "Agent: Dominique Routing Profile: Multi Skill ALL" at bounding box center [11, 17] width 20 height 20
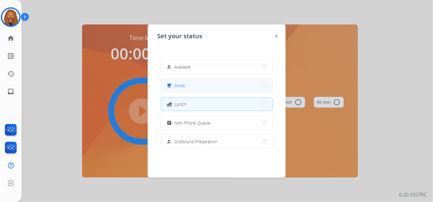
click at [190, 85] on button "free_breakfast Break" at bounding box center [217, 85] width 112 height 13
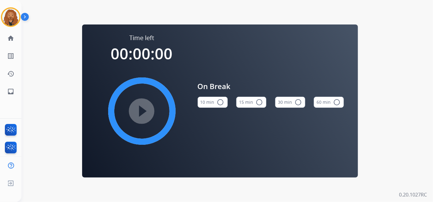
click at [256, 103] on mat-icon "radio_button_unchecked" at bounding box center [259, 102] width 7 height 7
click at [138, 108] on mat-icon "play_circle_filled" at bounding box center [141, 111] width 7 height 7
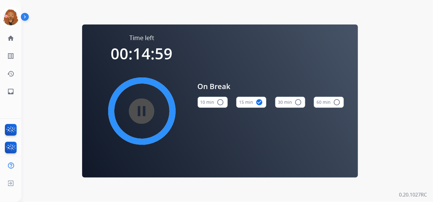
click at [46, 63] on div "Time left 00:14:59 pause_circle_filled On Break 10 min radio_button_unchecked 1…" at bounding box center [219, 101] width 397 height 202
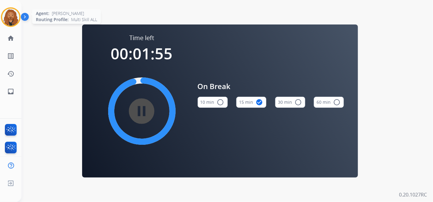
click at [14, 18] on img at bounding box center [10, 17] width 17 height 17
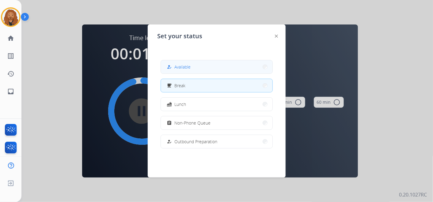
click at [184, 64] on span "Available" at bounding box center [183, 67] width 16 height 6
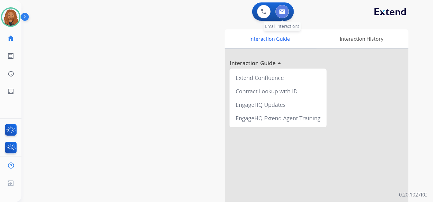
click at [288, 10] on button at bounding box center [282, 11] width 13 height 13
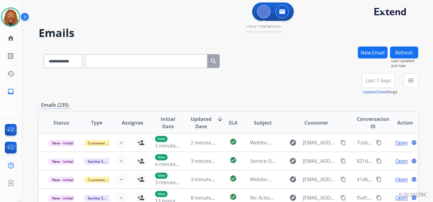
click at [258, 11] on button at bounding box center [263, 11] width 13 height 13
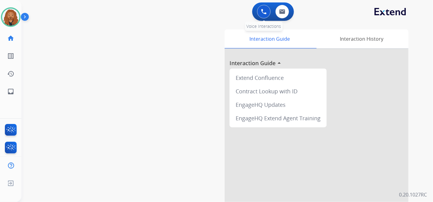
click at [260, 10] on button at bounding box center [263, 11] width 13 height 13
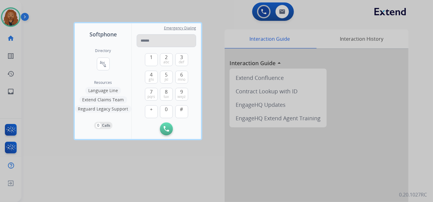
click at [156, 41] on input "tel" at bounding box center [166, 40] width 59 height 13
click at [162, 96] on button "8 tuv" at bounding box center [166, 94] width 13 height 13
click at [167, 77] on span "jkl" at bounding box center [167, 79] width 4 height 5
click at [168, 99] on span "tuv" at bounding box center [166, 96] width 5 height 5
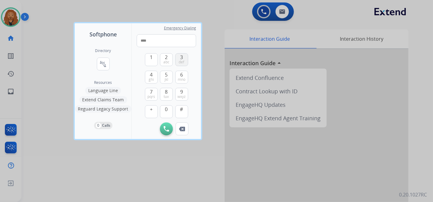
click at [182, 57] on span "3" at bounding box center [181, 57] width 3 height 7
click at [169, 75] on button "5 jkl" at bounding box center [166, 77] width 13 height 13
click at [181, 76] on span "6" at bounding box center [181, 74] width 3 height 7
click at [182, 60] on span "def" at bounding box center [182, 62] width 6 height 5
click at [154, 76] on button "4 ghi" at bounding box center [151, 77] width 13 height 13
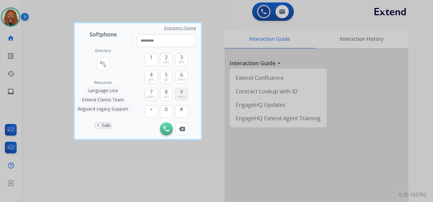
click at [182, 94] on span "9" at bounding box center [181, 91] width 3 height 7
type input "**********"
click at [167, 130] on img at bounding box center [167, 129] width 6 height 6
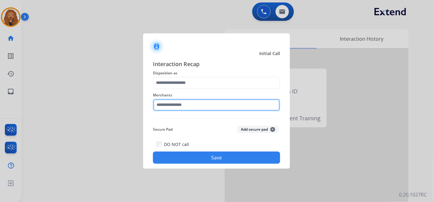
click at [173, 105] on input "text" at bounding box center [216, 105] width 127 height 12
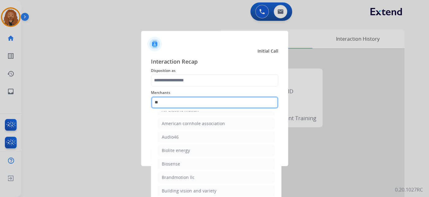
scroll to position [48, 0]
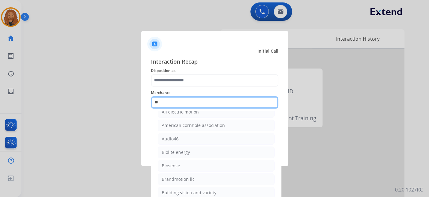
type input "*"
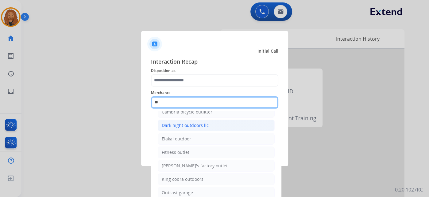
type input "*"
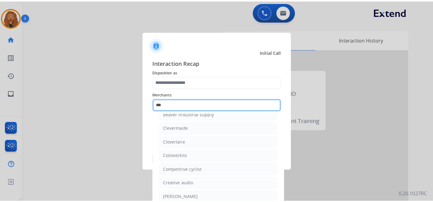
scroll to position [0, 0]
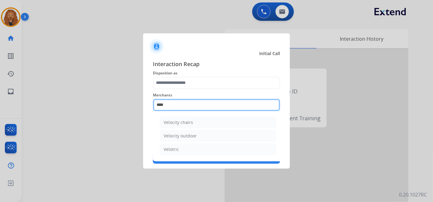
drag, startPoint x: 183, startPoint y: 105, endPoint x: 130, endPoint y: 103, distance: 53.4
click at [0, 104] on app-contact-recap-modal "Initial Call Interaction Recap Disposition as Merchants **** Velocity chairs Ve…" at bounding box center [0, 101] width 0 height 202
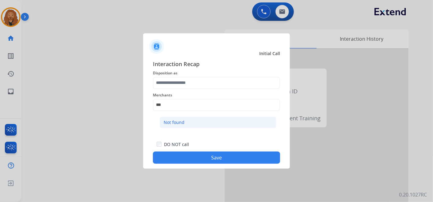
click at [171, 123] on div "Not found" at bounding box center [174, 123] width 21 height 6
type input "*********"
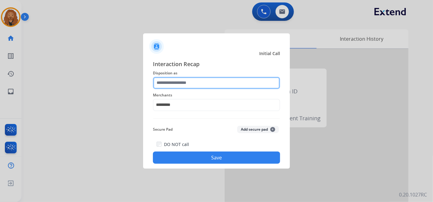
click at [173, 82] on input "text" at bounding box center [216, 83] width 127 height 12
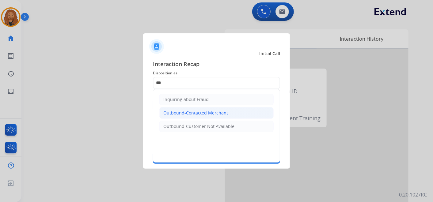
click at [201, 111] on div "Outbound-Contacted Merchant" at bounding box center [195, 113] width 65 height 6
type input "**********"
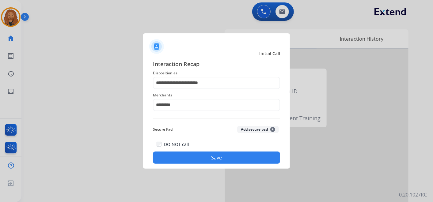
click at [214, 158] on button "Save" at bounding box center [216, 158] width 127 height 12
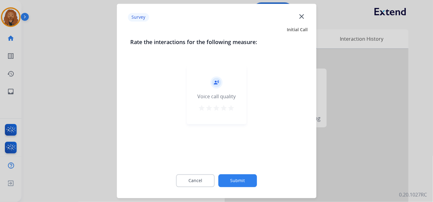
click at [229, 113] on button "star" at bounding box center [231, 109] width 7 height 9
click at [239, 178] on button "Submit" at bounding box center [238, 181] width 39 height 13
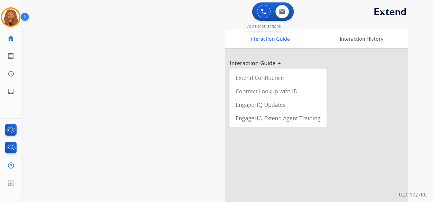
click at [262, 13] on img at bounding box center [264, 12] width 6 height 6
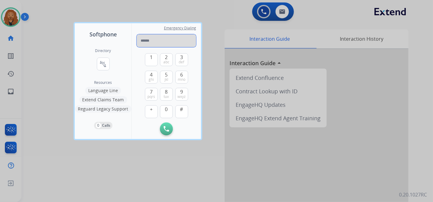
click at [176, 37] on input "tel" at bounding box center [166, 40] width 59 height 13
paste input "**********"
type input "**********"
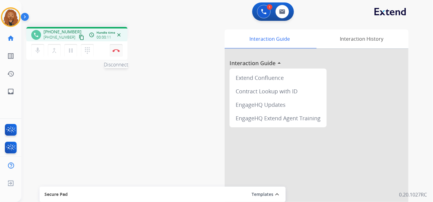
click at [121, 48] on button "Disconnect" at bounding box center [116, 50] width 13 height 13
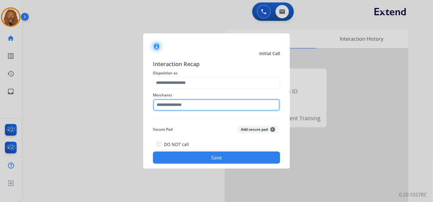
click at [217, 105] on input "text" at bounding box center [216, 105] width 127 height 12
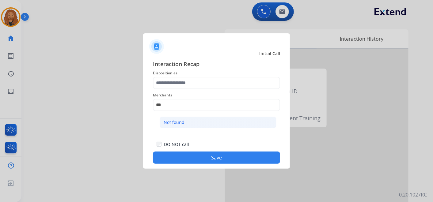
click at [212, 120] on li "Not found" at bounding box center [218, 123] width 117 height 12
type input "*********"
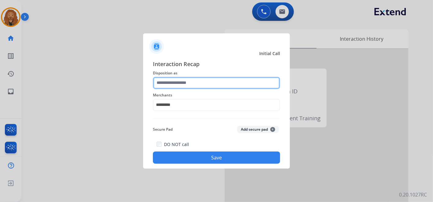
click at [195, 79] on input "text" at bounding box center [216, 83] width 127 height 12
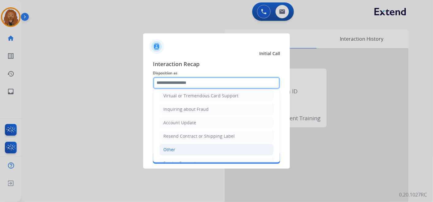
scroll to position [120, 0]
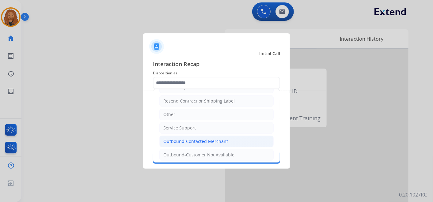
click at [205, 142] on li "Outbound-Contacted Merchant" at bounding box center [216, 142] width 114 height 12
type input "**********"
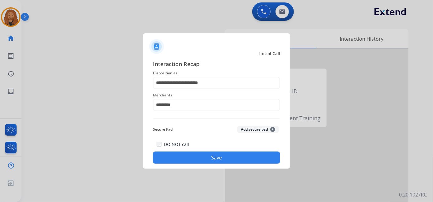
click at [192, 159] on button "Save" at bounding box center [216, 158] width 127 height 12
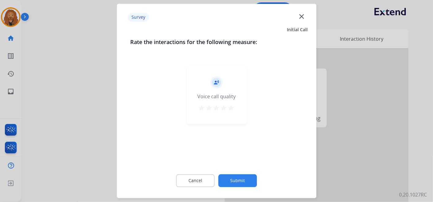
click at [230, 109] on mat-icon "star" at bounding box center [231, 108] width 7 height 7
click at [242, 179] on button "Submit" at bounding box center [238, 181] width 39 height 13
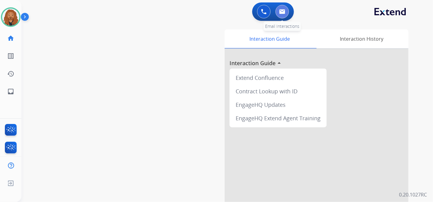
click at [283, 12] on img at bounding box center [282, 11] width 6 height 5
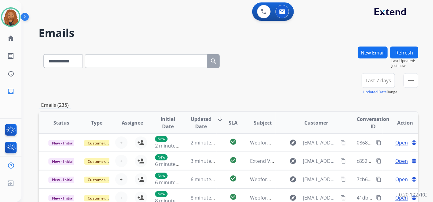
click at [365, 51] on button "New Email" at bounding box center [373, 53] width 30 height 12
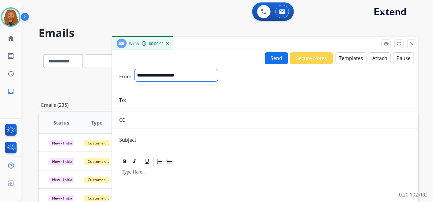
click at [151, 75] on select "**********" at bounding box center [176, 75] width 83 height 12
select select "**********"
click at [135, 69] on select "**********" at bounding box center [176, 75] width 83 height 12
drag, startPoint x: 154, startPoint y: 111, endPoint x: 154, endPoint y: 102, distance: 8.6
click at [154, 111] on form "**********" at bounding box center [265, 170] width 307 height 212
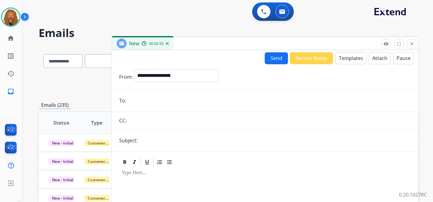
click at [154, 97] on input "email" at bounding box center [269, 101] width 283 height 12
paste input "**********"
type input "**********"
click at [352, 59] on button "Templates" at bounding box center [351, 58] width 31 height 12
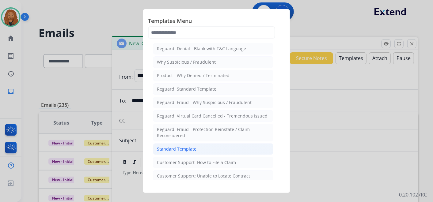
click at [217, 149] on li "Standard Template" at bounding box center [213, 149] width 120 height 12
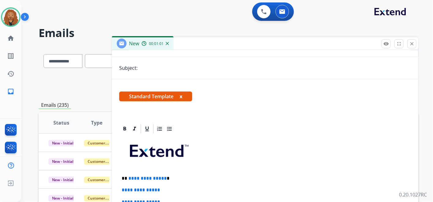
scroll to position [102, 0]
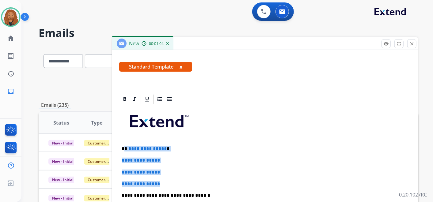
drag, startPoint x: 165, startPoint y: 181, endPoint x: 124, endPoint y: 146, distance: 54.2
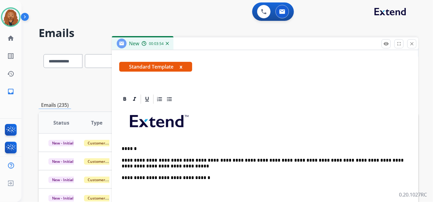
scroll to position [123, 0]
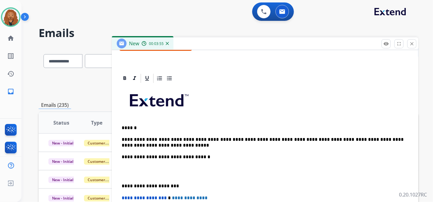
click at [154, 169] on p at bounding box center [265, 171] width 287 height 11
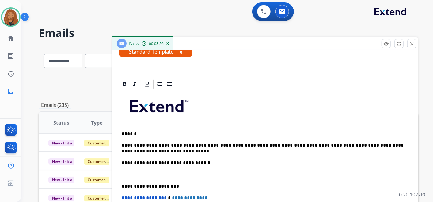
scroll to position [105, 0]
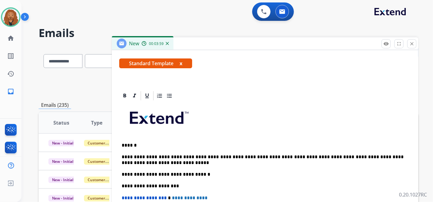
click at [148, 164] on p "**********" at bounding box center [263, 160] width 282 height 11
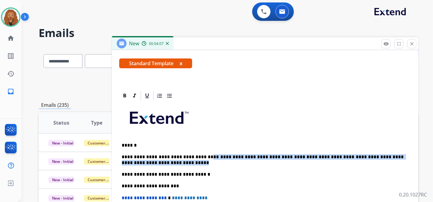
drag, startPoint x: 199, startPoint y: 157, endPoint x: 179, endPoint y: 159, distance: 19.5
click at [179, 159] on p "**********" at bounding box center [263, 160] width 282 height 11
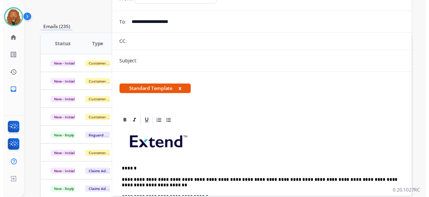
scroll to position [0, 0]
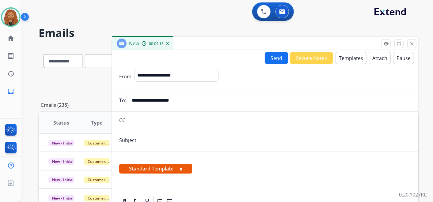
click at [174, 142] on input "text" at bounding box center [275, 140] width 272 height 12
type input "**********"
click at [275, 54] on button "Send" at bounding box center [276, 58] width 23 height 12
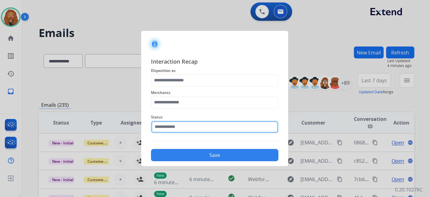
click at [189, 132] on input "text" at bounding box center [214, 127] width 127 height 12
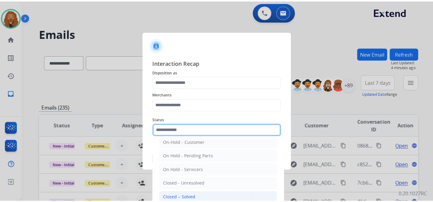
scroll to position [34, 0]
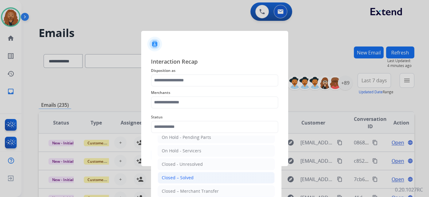
click at [174, 179] on div "Closed – Solved" at bounding box center [178, 178] width 32 height 6
type input "**********"
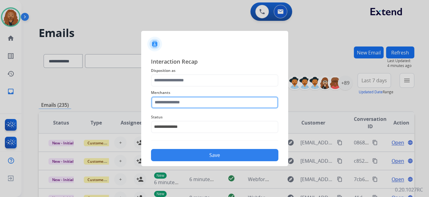
click at [183, 101] on input "text" at bounding box center [214, 103] width 127 height 12
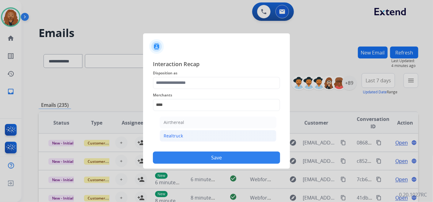
click at [223, 131] on li "Realtruck" at bounding box center [218, 136] width 117 height 12
type input "*********"
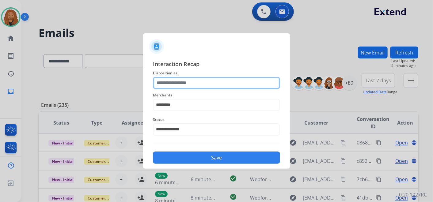
click at [168, 82] on input "text" at bounding box center [216, 83] width 127 height 12
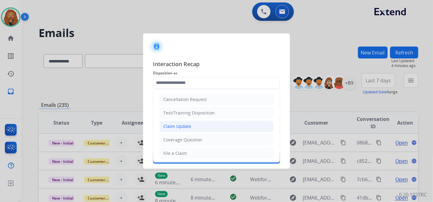
click at [183, 126] on div "Claim Update" at bounding box center [177, 127] width 28 height 6
type input "**********"
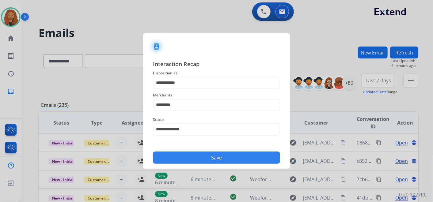
click at [205, 158] on button "Save" at bounding box center [216, 158] width 127 height 12
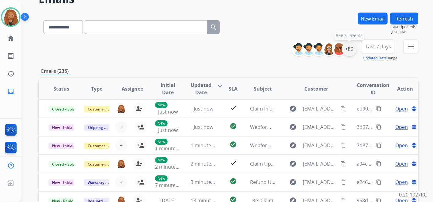
click at [349, 49] on div "+89" at bounding box center [349, 49] width 15 height 15
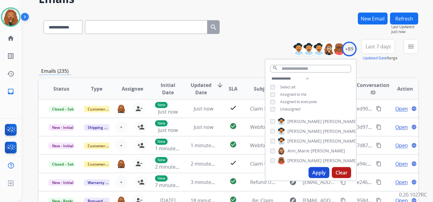
click at [375, 63] on div "**********" at bounding box center [229, 164] width 380 height 302
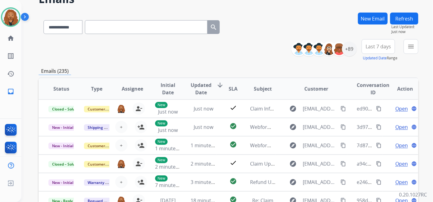
click at [376, 45] on span "Last 7 days" at bounding box center [378, 46] width 25 height 2
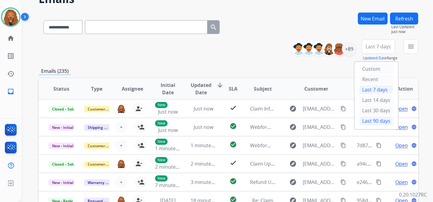
click at [374, 123] on div "Last 90 days" at bounding box center [377, 120] width 34 height 9
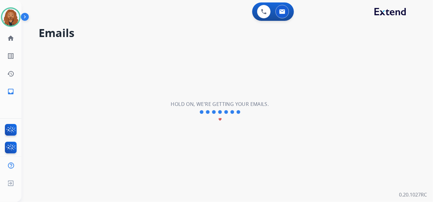
scroll to position [0, 0]
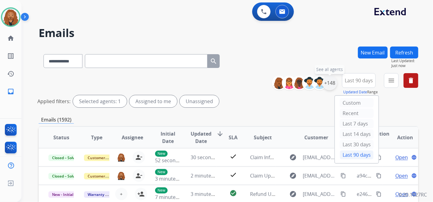
click at [332, 86] on div "+148" at bounding box center [330, 83] width 15 height 15
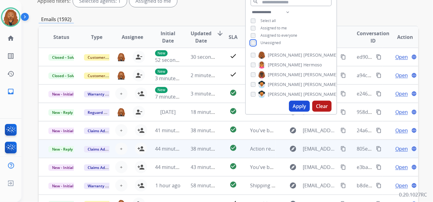
scroll to position [102, 0]
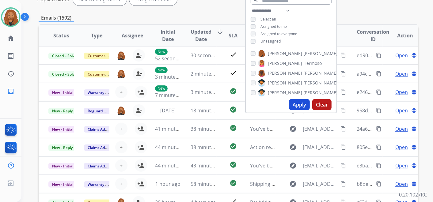
click at [304, 105] on button "Apply" at bounding box center [299, 104] width 21 height 11
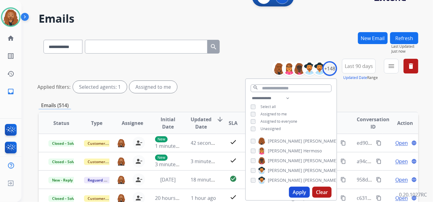
scroll to position [0, 0]
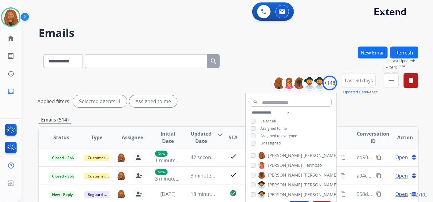
click at [385, 81] on button "menu Filters" at bounding box center [391, 80] width 15 height 15
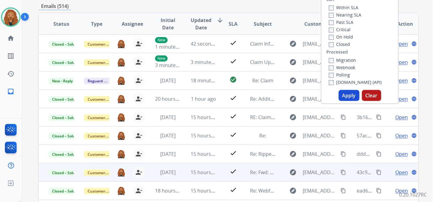
scroll to position [136, 0]
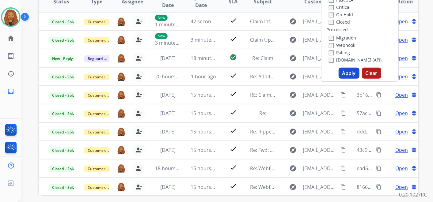
click at [342, 75] on button "Apply" at bounding box center [349, 73] width 21 height 11
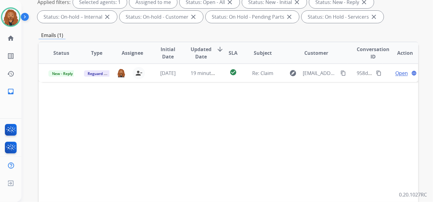
scroll to position [68, 0]
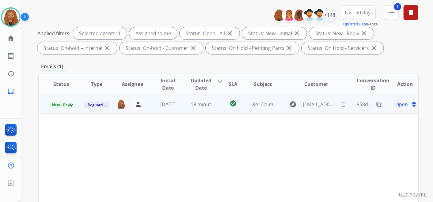
click at [397, 104] on span "Open" at bounding box center [401, 104] width 13 height 7
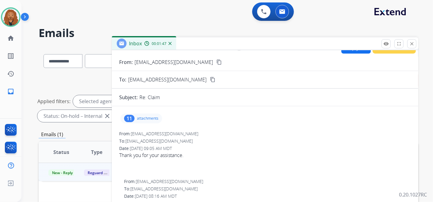
scroll to position [0, 0]
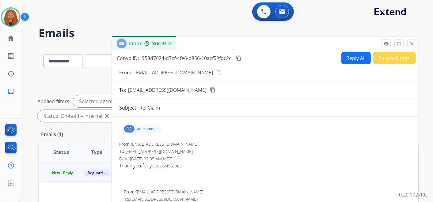
click at [392, 59] on button "Secure Notes" at bounding box center [394, 58] width 43 height 12
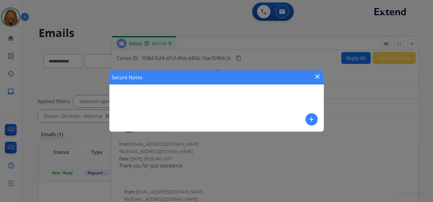
click at [314, 120] on mat-icon "add" at bounding box center [311, 119] width 7 height 7
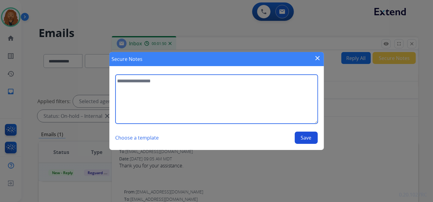
click at [224, 103] on textarea at bounding box center [217, 99] width 202 height 49
type textarea "**********"
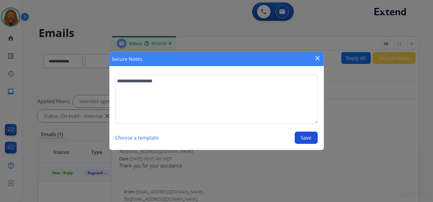
click at [300, 136] on button "Save" at bounding box center [306, 138] width 23 height 12
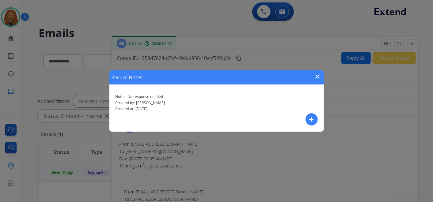
click at [318, 77] on mat-icon "close" at bounding box center [317, 76] width 7 height 7
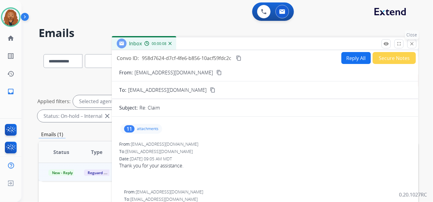
click at [411, 45] on mat-icon "close" at bounding box center [412, 44] width 6 height 6
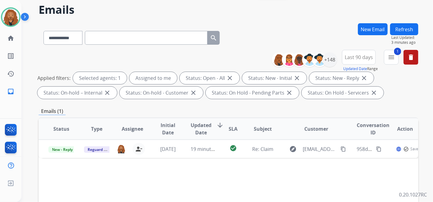
scroll to position [34, 0]
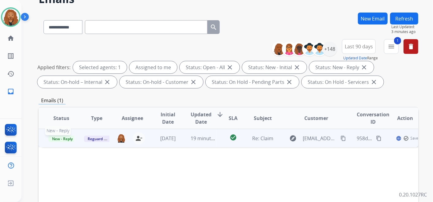
click at [63, 136] on span "New - Reply" at bounding box center [62, 139] width 28 height 6
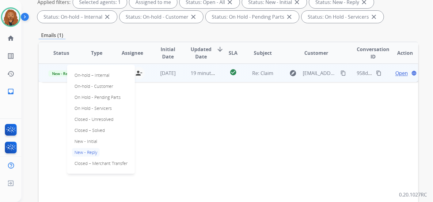
scroll to position [102, 0]
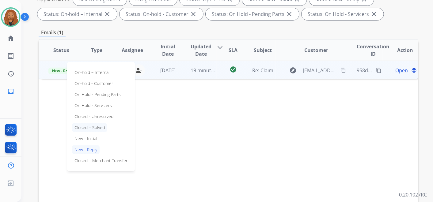
click at [97, 128] on p "Closed – Solved" at bounding box center [89, 128] width 35 height 9
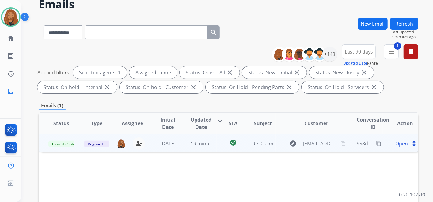
scroll to position [0, 0]
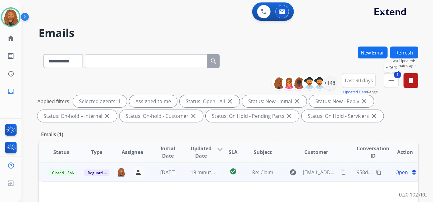
click at [392, 80] on mat-icon "menu" at bounding box center [391, 80] width 7 height 7
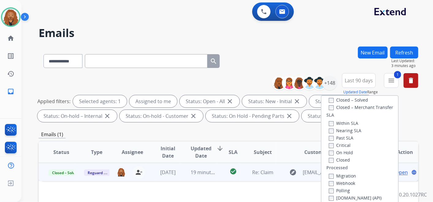
scroll to position [161, 0]
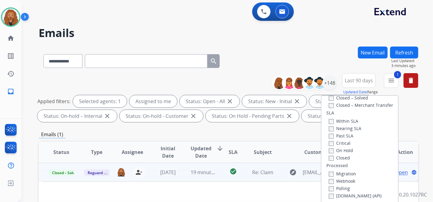
click at [417, 99] on div "Applied filters: Selected agents: 1 Assigned to me Status: Open - All close Sta…" at bounding box center [227, 108] width 380 height 27
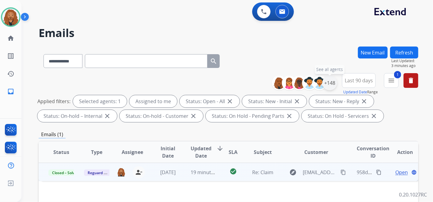
click at [330, 83] on div "+148" at bounding box center [330, 83] width 15 height 15
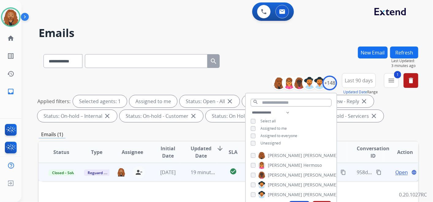
click at [407, 117] on div "Applied filters: Selected agents: 1 Assigned to me Status: Open - All close Sta…" at bounding box center [227, 108] width 380 height 27
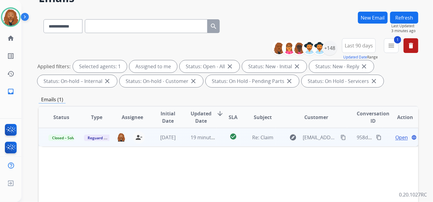
scroll to position [68, 0]
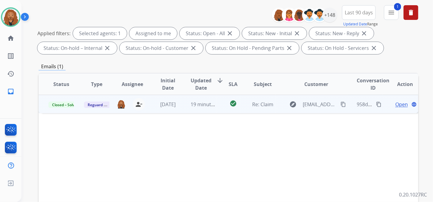
click at [376, 102] on mat-icon "content_copy" at bounding box center [379, 105] width 6 height 6
click at [397, 105] on span "Open" at bounding box center [401, 104] width 13 height 7
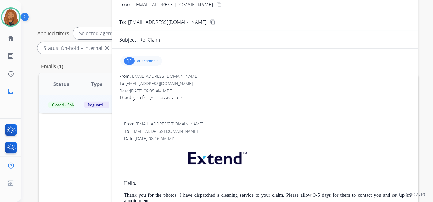
scroll to position [0, 0]
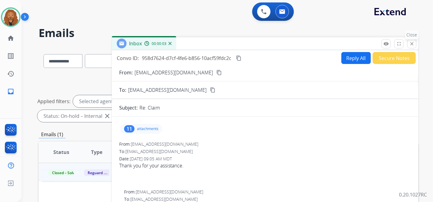
click at [410, 44] on mat-icon "close" at bounding box center [412, 44] width 6 height 6
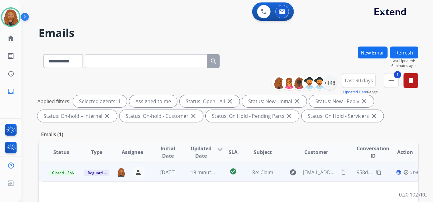
scroll to position [68, 0]
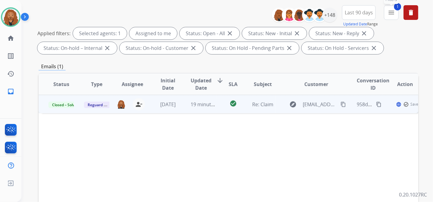
click at [391, 16] on button "1 menu Filters" at bounding box center [391, 12] width 15 height 15
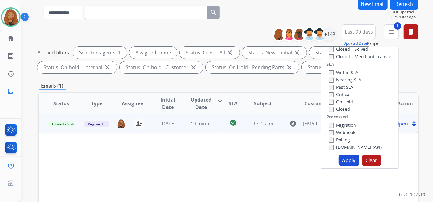
scroll to position [34, 0]
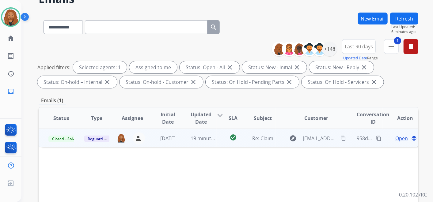
drag, startPoint x: 163, startPoint y: 18, endPoint x: 161, endPoint y: 24, distance: 6.1
click at [163, 18] on div "**********" at bounding box center [132, 25] width 186 height 21
click at [154, 35] on div "**********" at bounding box center [132, 25] width 186 height 21
click at [161, 29] on input "text" at bounding box center [146, 27] width 123 height 14
paste input "**********"
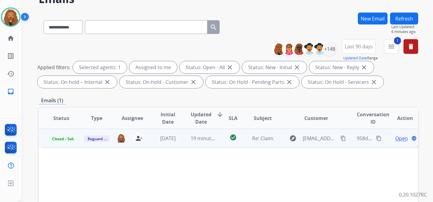
type input "**********"
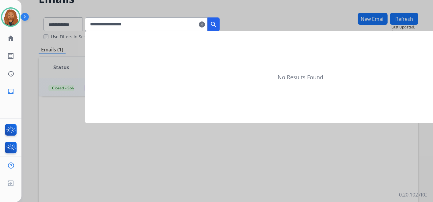
scroll to position [0, 0]
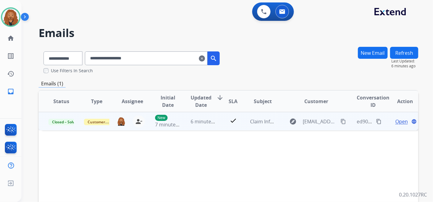
click at [370, 123] on div "ed90c032-dc30-4afe-a04e-bc1ef2af2ec9 content_copy" at bounding box center [369, 121] width 25 height 17
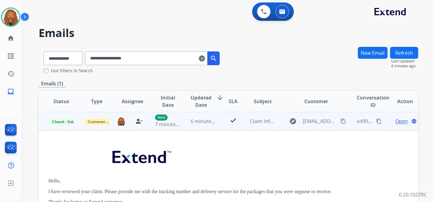
click at [376, 121] on mat-icon "content_copy" at bounding box center [379, 122] width 6 height 6
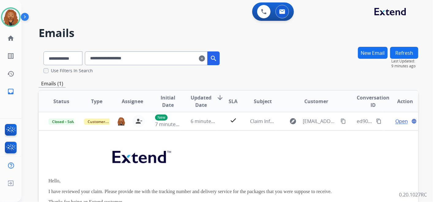
click at [205, 59] on mat-icon "clear" at bounding box center [202, 58] width 6 height 7
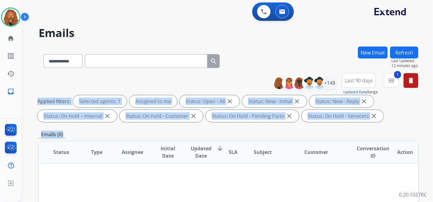
click at [433, 72] on html "**********" at bounding box center [216, 101] width 433 height 202
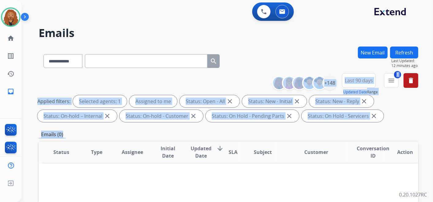
click at [136, 78] on div "**********" at bounding box center [229, 99] width 380 height 52
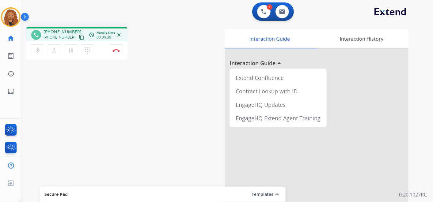
click at [79, 38] on mat-icon "content_copy" at bounding box center [82, 38] width 6 height 6
click at [284, 13] on img at bounding box center [282, 11] width 6 height 5
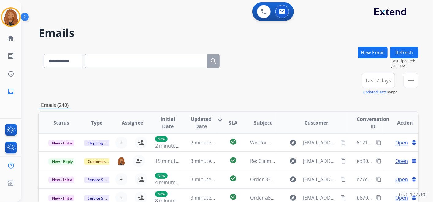
click at [376, 54] on button "New Email" at bounding box center [373, 53] width 30 height 12
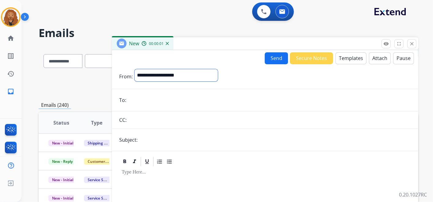
click at [185, 74] on select "**********" at bounding box center [176, 75] width 83 height 12
select select "**********"
click at [135, 69] on select "**********" at bounding box center [176, 75] width 83 height 12
click at [138, 103] on input "email" at bounding box center [269, 101] width 283 height 12
paste input "**********"
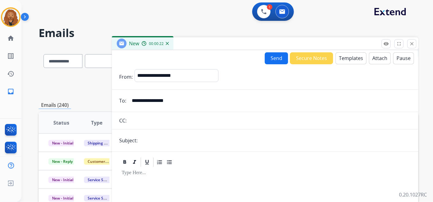
type input "**********"
click at [191, 143] on input "text" at bounding box center [275, 141] width 272 height 12
type input "*"
type input "**********"
click at [349, 60] on button "Templates" at bounding box center [351, 58] width 31 height 12
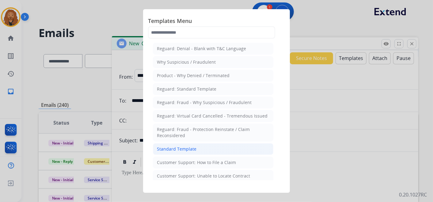
click at [162, 146] on div "Standard Template" at bounding box center [177, 149] width 40 height 6
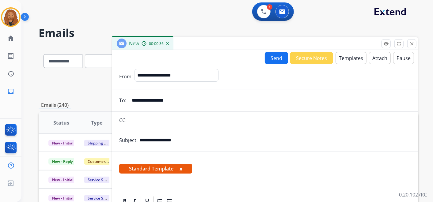
click at [346, 56] on button "Templates" at bounding box center [351, 58] width 31 height 12
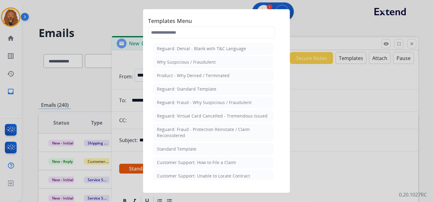
click at [338, 73] on div at bounding box center [216, 101] width 433 height 202
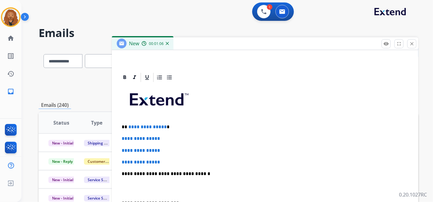
scroll to position [141, 0]
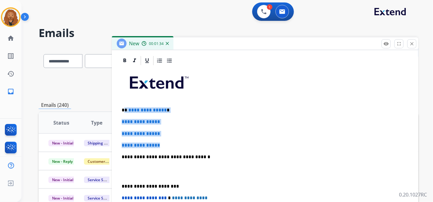
drag, startPoint x: 162, startPoint y: 144, endPoint x: 124, endPoint y: 109, distance: 52.5
click at [124, 109] on div "**********" at bounding box center [265, 171] width 292 height 211
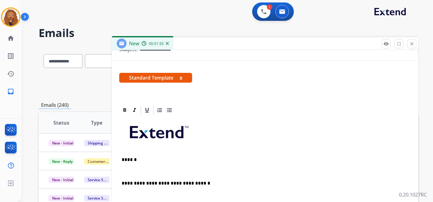
scroll to position [117, 0]
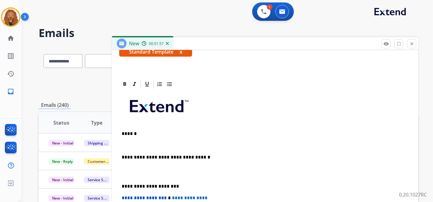
click at [142, 174] on p at bounding box center [265, 171] width 287 height 11
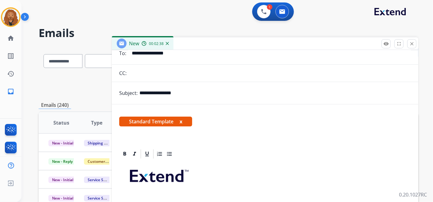
scroll to position [0, 0]
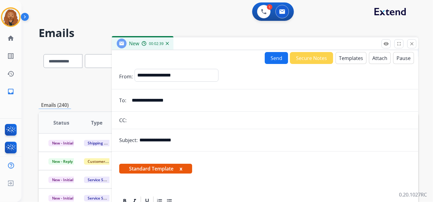
click at [353, 55] on button "Templates" at bounding box center [351, 58] width 31 height 12
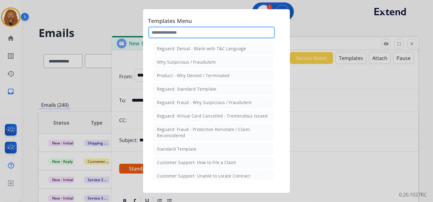
click at [202, 33] on input "text" at bounding box center [211, 32] width 127 height 12
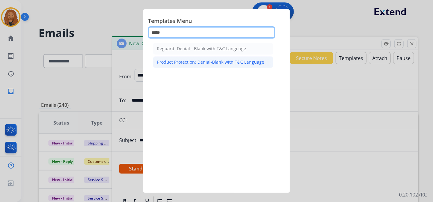
type input "*****"
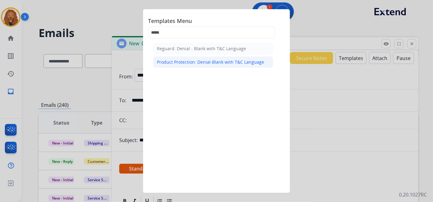
click at [210, 61] on div "Product Protection: Denial-Blank with T&C Language" at bounding box center [210, 62] width 107 height 6
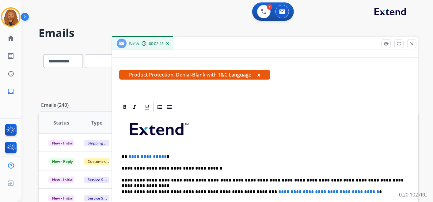
scroll to position [135, 0]
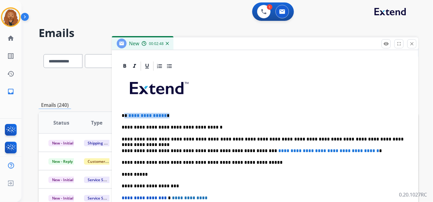
drag, startPoint x: 166, startPoint y: 115, endPoint x: 125, endPoint y: 116, distance: 40.2
click at [125, 116] on p "**********" at bounding box center [263, 116] width 282 height 6
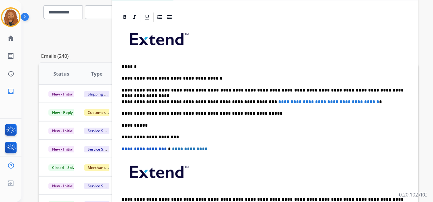
scroll to position [68, 0]
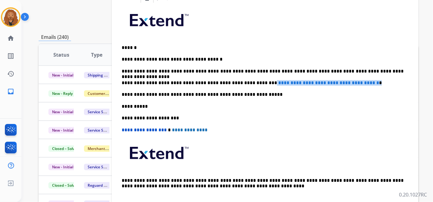
drag, startPoint x: 370, startPoint y: 81, endPoint x: 246, endPoint y: 83, distance: 124.5
click at [246, 83] on p "**********" at bounding box center [263, 83] width 282 height 6
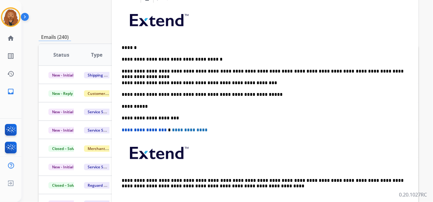
click at [256, 82] on p "**********" at bounding box center [263, 83] width 282 height 6
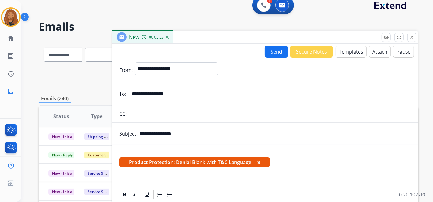
scroll to position [0, 0]
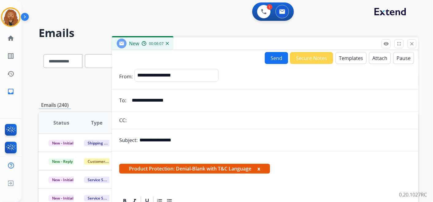
click at [369, 60] on button "Attach" at bounding box center [380, 58] width 22 height 12
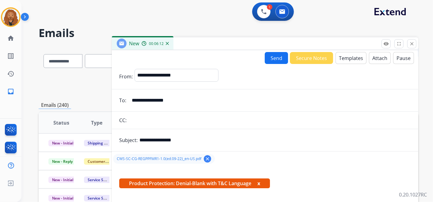
click at [270, 58] on button "Send" at bounding box center [276, 58] width 23 height 12
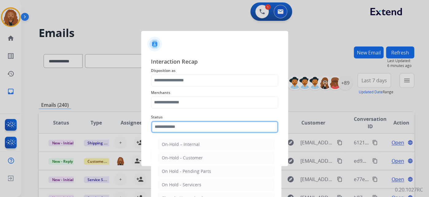
click at [174, 128] on input "text" at bounding box center [214, 127] width 127 height 12
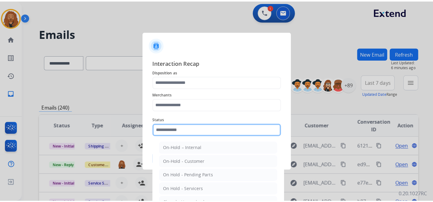
scroll to position [35, 0]
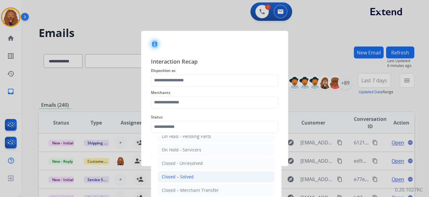
click at [185, 180] on li "Closed – Solved" at bounding box center [216, 177] width 117 height 12
type input "**********"
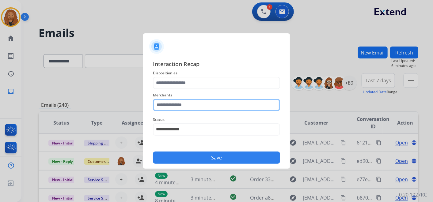
click at [170, 107] on input "text" at bounding box center [216, 105] width 127 height 12
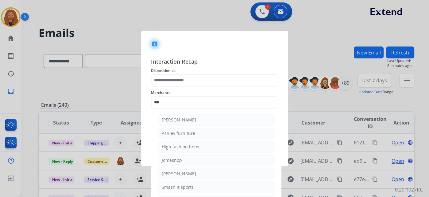
click at [170, 117] on div "Ashley - Reguard" at bounding box center [179, 120] width 34 height 6
type input "**********"
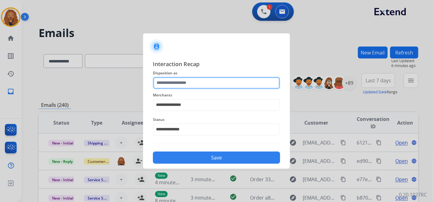
click at [172, 82] on input "text" at bounding box center [216, 83] width 127 height 12
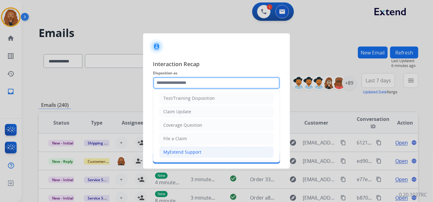
scroll to position [0, 0]
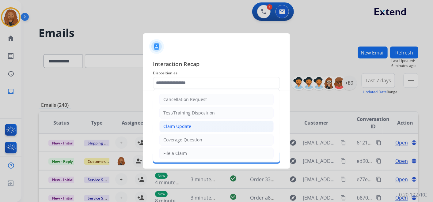
click at [181, 122] on li "Claim Update" at bounding box center [216, 127] width 114 height 12
type input "**********"
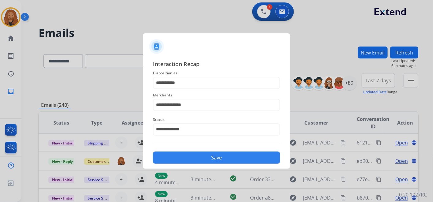
click at [207, 158] on button "Save" at bounding box center [216, 158] width 127 height 12
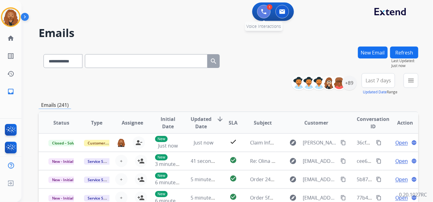
click at [262, 12] on img at bounding box center [264, 12] width 6 height 6
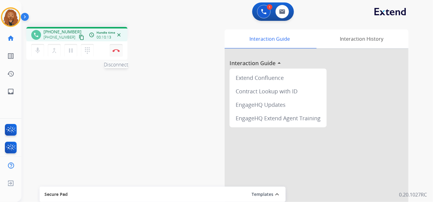
click at [119, 53] on button "Disconnect" at bounding box center [116, 50] width 13 height 13
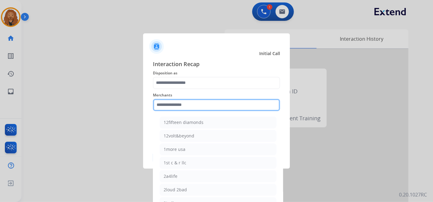
click at [178, 102] on input "text" at bounding box center [216, 105] width 127 height 12
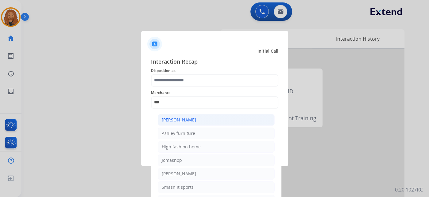
click at [171, 122] on div "Ashley - Reguard" at bounding box center [179, 120] width 34 height 6
type input "**********"
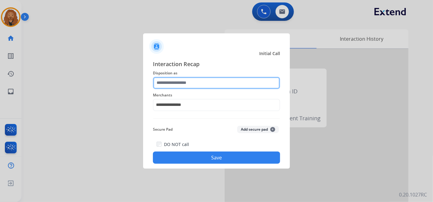
click at [178, 80] on input "text" at bounding box center [216, 83] width 127 height 12
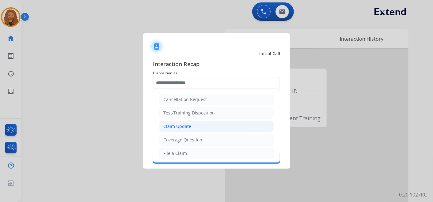
click at [219, 128] on li "Claim Update" at bounding box center [216, 127] width 114 height 12
type input "**********"
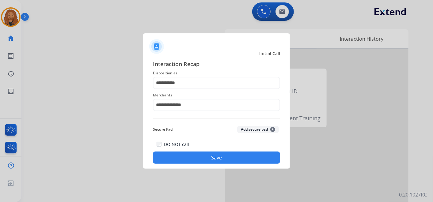
click at [187, 152] on button "Save" at bounding box center [216, 158] width 127 height 12
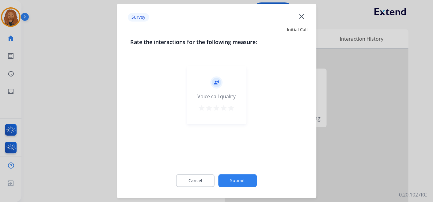
click at [233, 107] on mat-icon "star" at bounding box center [231, 108] width 7 height 7
click at [239, 180] on button "Submit" at bounding box center [238, 181] width 39 height 13
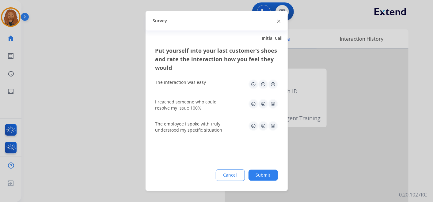
drag, startPoint x: 272, startPoint y: 127, endPoint x: 270, endPoint y: 123, distance: 4.2
click at [272, 126] on img at bounding box center [273, 126] width 10 height 10
drag, startPoint x: 275, startPoint y: 96, endPoint x: 275, endPoint y: 93, distance: 3.7
click at [275, 96] on div "I reached someone who could resolve my issue 100%" at bounding box center [216, 105] width 123 height 22
click at [272, 78] on div "The interaction was easy" at bounding box center [216, 85] width 123 height 20
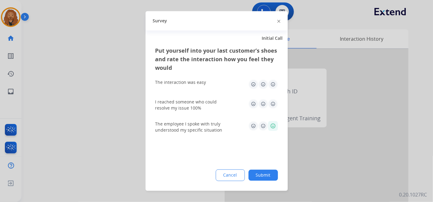
click at [274, 86] on img at bounding box center [273, 85] width 10 height 10
click at [272, 109] on img at bounding box center [273, 104] width 10 height 10
click at [259, 172] on button "Submit" at bounding box center [263, 175] width 29 height 11
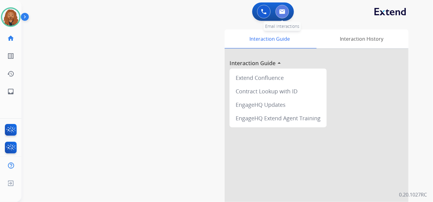
click at [285, 14] on button at bounding box center [282, 11] width 13 height 13
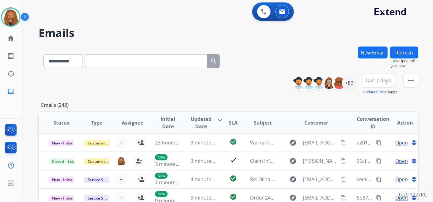
click at [377, 59] on div "New Email" at bounding box center [373, 60] width 30 height 27
click at [377, 55] on button "New Email" at bounding box center [373, 53] width 30 height 12
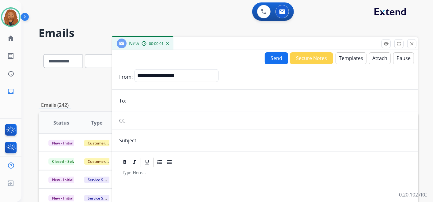
click at [155, 95] on input "email" at bounding box center [269, 101] width 283 height 12
paste input "**********"
type input "**********"
click at [166, 76] on select "**********" at bounding box center [176, 75] width 83 height 12
select select "**********"
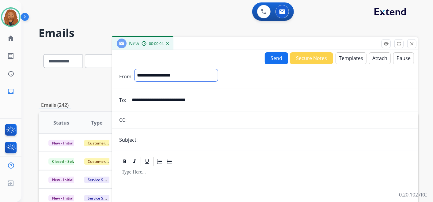
click at [135, 69] on select "**********" at bounding box center [176, 75] width 83 height 12
click at [162, 135] on input "text" at bounding box center [275, 141] width 272 height 12
type input "**********"
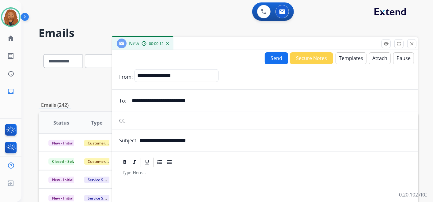
click at [354, 56] on button "Templates" at bounding box center [351, 58] width 31 height 12
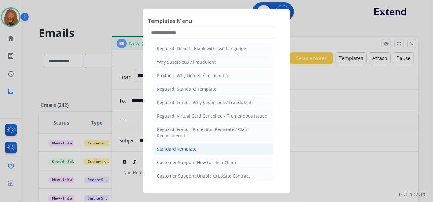
click at [177, 144] on li "Standard Template" at bounding box center [213, 149] width 120 height 12
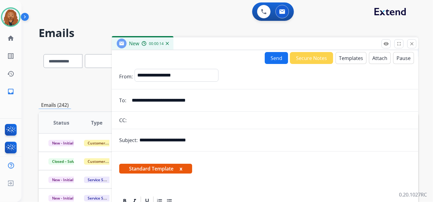
scroll to position [102, 0]
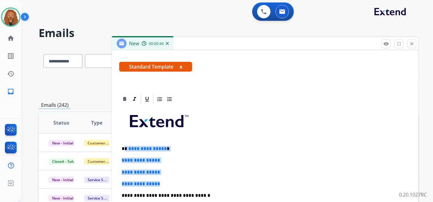
drag, startPoint x: 166, startPoint y: 183, endPoint x: 126, endPoint y: 147, distance: 54.0
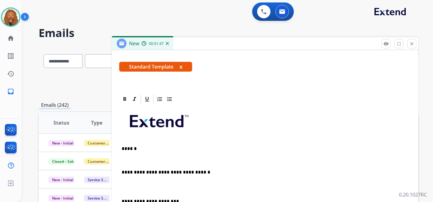
click at [149, 158] on p at bounding box center [265, 161] width 287 height 6
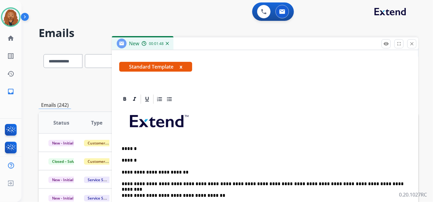
click at [134, 159] on p "******" at bounding box center [263, 161] width 282 height 6
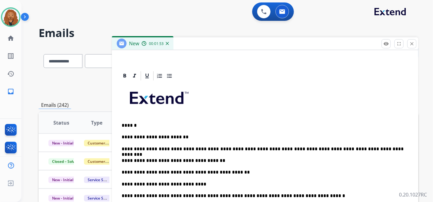
scroll to position [136, 0]
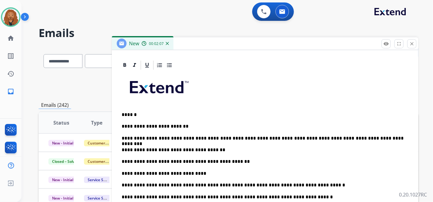
click at [201, 172] on p "**********" at bounding box center [263, 174] width 282 height 6
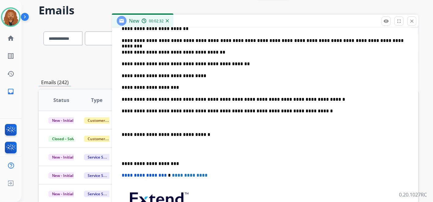
scroll to position [68, 0]
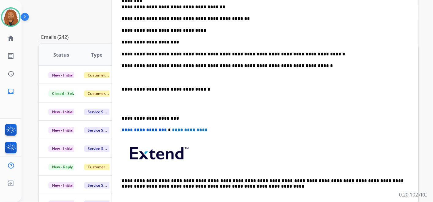
click at [129, 103] on p at bounding box center [265, 103] width 287 height 11
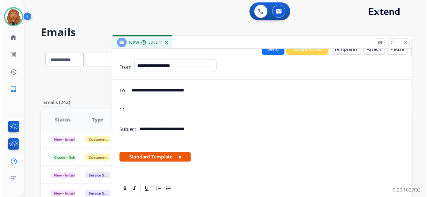
scroll to position [0, 0]
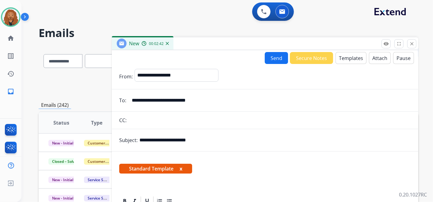
click at [274, 54] on button "Send" at bounding box center [276, 58] width 23 height 12
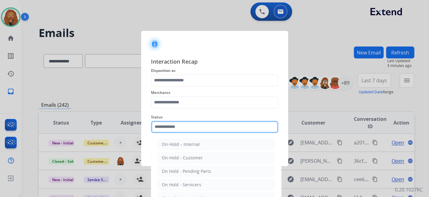
click at [223, 132] on input "text" at bounding box center [214, 127] width 127 height 12
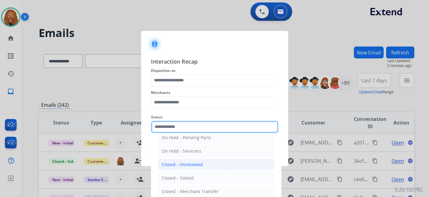
scroll to position [35, 0]
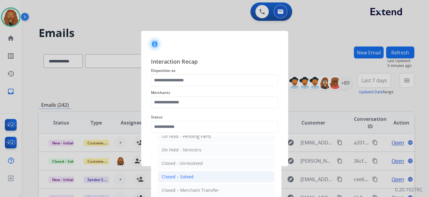
click at [169, 178] on div "Closed – Solved" at bounding box center [178, 177] width 32 height 6
type input "**********"
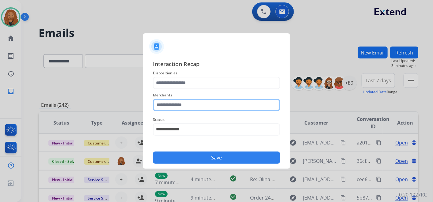
click at [176, 105] on input "text" at bounding box center [216, 105] width 127 height 12
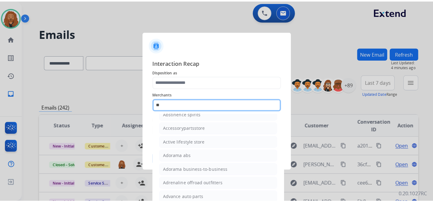
scroll to position [0, 0]
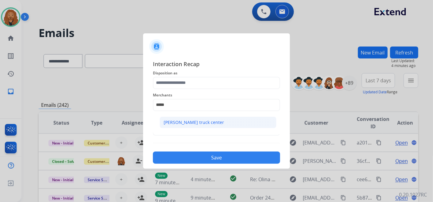
click at [189, 123] on div "Raney's truck center" at bounding box center [194, 123] width 60 height 6
type input "**********"
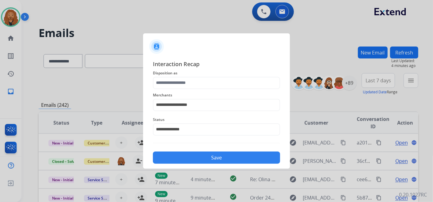
click at [183, 155] on button "Save" at bounding box center [216, 158] width 127 height 12
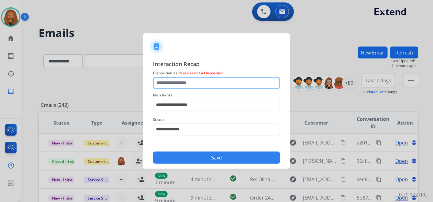
click at [205, 82] on input "text" at bounding box center [216, 83] width 127 height 12
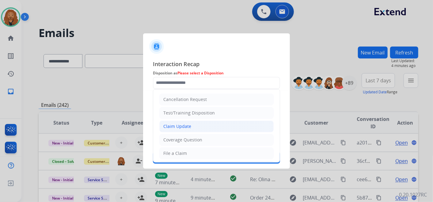
click at [197, 123] on li "Claim Update" at bounding box center [216, 127] width 114 height 12
type input "**********"
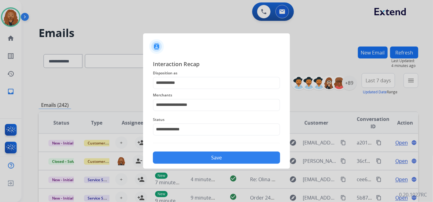
click at [212, 154] on button "Save" at bounding box center [216, 158] width 127 height 12
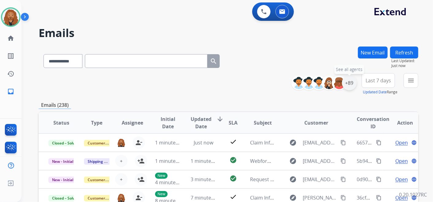
click at [350, 82] on div "+89" at bounding box center [349, 83] width 15 height 15
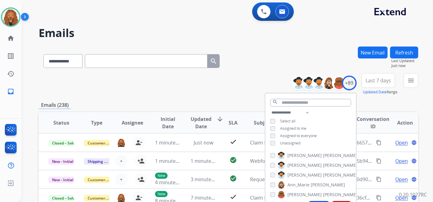
click at [369, 105] on div "Emails (238)" at bounding box center [229, 105] width 380 height 8
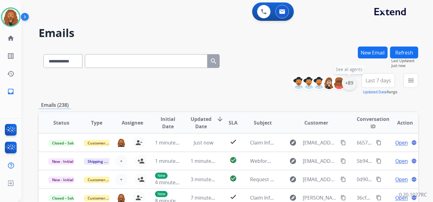
click at [345, 81] on div "+89" at bounding box center [349, 83] width 15 height 15
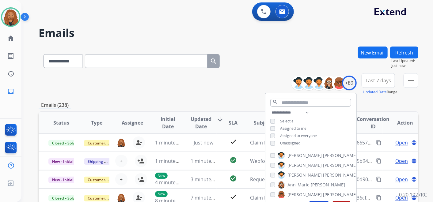
click at [383, 81] on span "Last 7 days" at bounding box center [378, 80] width 25 height 2
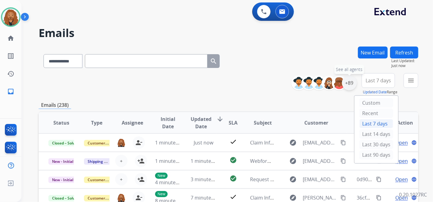
click at [351, 84] on div "+89" at bounding box center [349, 83] width 15 height 15
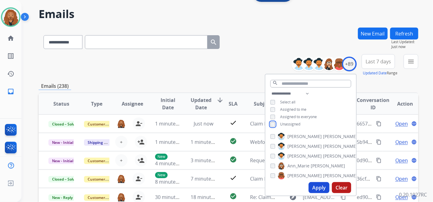
scroll to position [34, 0]
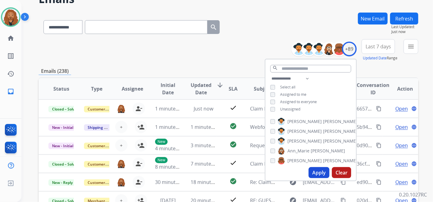
click at [315, 172] on button "Apply" at bounding box center [319, 172] width 21 height 11
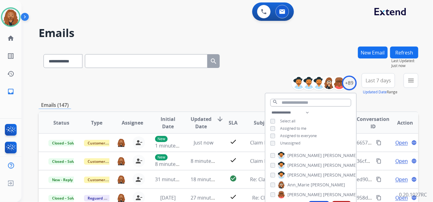
click at [380, 84] on button "Last 7 days" at bounding box center [378, 80] width 33 height 15
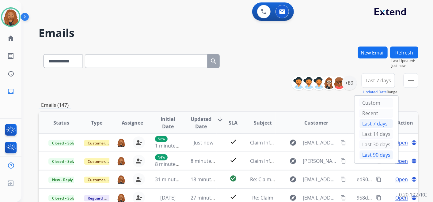
click at [367, 152] on div "Last 90 days" at bounding box center [377, 155] width 34 height 9
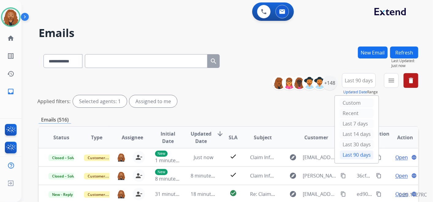
click at [393, 110] on div "**********" at bounding box center [229, 205] width 380 height 317
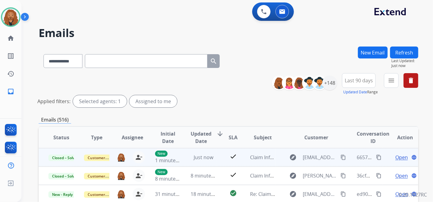
click at [376, 158] on mat-icon "content_copy" at bounding box center [379, 158] width 6 height 6
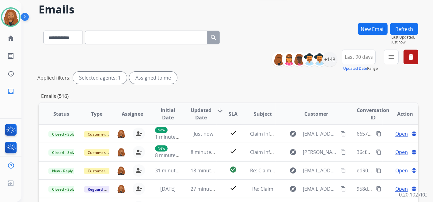
scroll to position [34, 0]
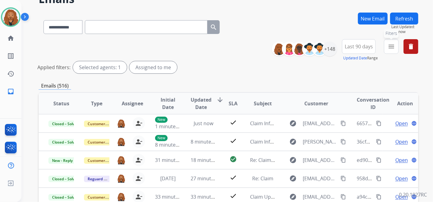
click at [392, 47] on mat-icon "menu" at bounding box center [391, 46] width 7 height 7
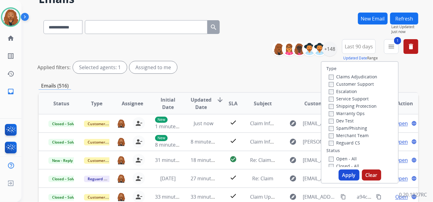
click at [345, 175] on button "Apply" at bounding box center [349, 175] width 21 height 11
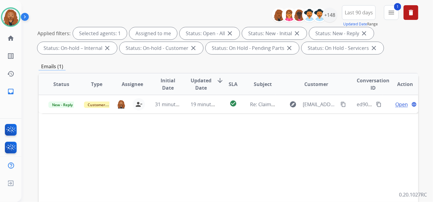
scroll to position [68, 0]
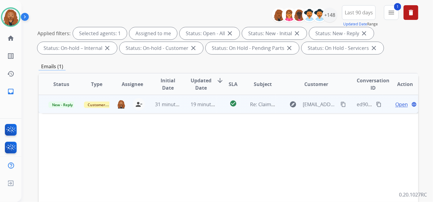
click at [397, 105] on span "Open" at bounding box center [401, 104] width 13 height 7
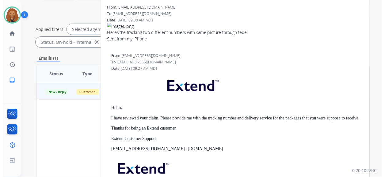
scroll to position [0, 0]
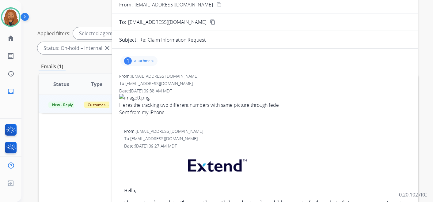
click at [145, 59] on p "attachment" at bounding box center [144, 61] width 20 height 5
click at [181, 74] on p "image0.png" at bounding box center [169, 76] width 27 height 7
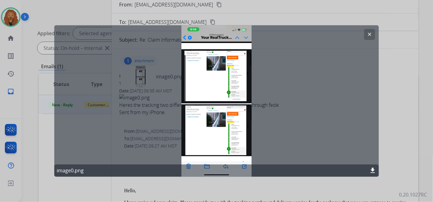
click at [369, 34] on mat-icon "clear" at bounding box center [370, 35] width 6 height 6
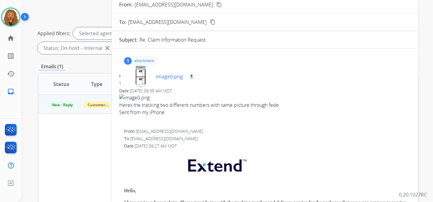
click at [180, 77] on p "image0.png" at bounding box center [169, 76] width 27 height 7
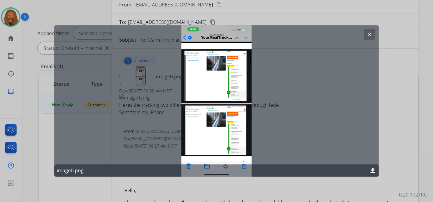
click at [372, 169] on mat-icon "download" at bounding box center [372, 170] width 7 height 7
click at [373, 171] on mat-icon "download" at bounding box center [372, 170] width 7 height 7
click at [413, 20] on div at bounding box center [216, 101] width 433 height 202
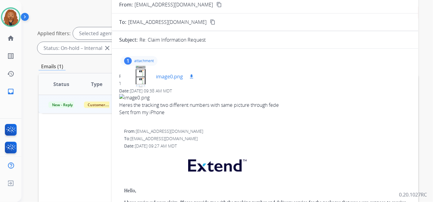
click at [159, 76] on p "image0.png" at bounding box center [169, 76] width 27 height 7
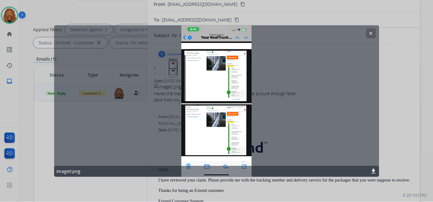
scroll to position [68, 0]
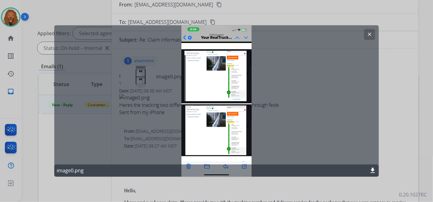
click at [366, 33] on button "clear" at bounding box center [369, 34] width 11 height 11
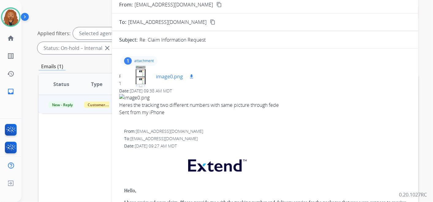
click at [165, 80] on p "image0.png" at bounding box center [169, 76] width 27 height 7
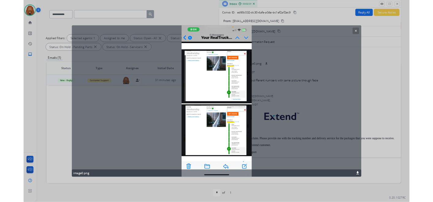
scroll to position [37, 0]
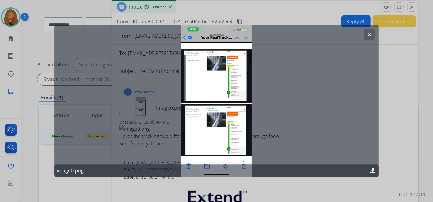
click at [370, 34] on mat-icon "clear" at bounding box center [370, 35] width 6 height 6
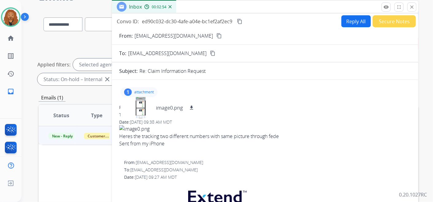
click at [346, 24] on button "Reply All" at bounding box center [356, 21] width 29 height 12
select select "**********"
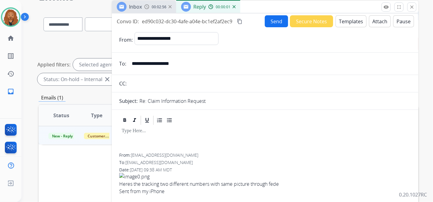
click at [340, 20] on button "Templates" at bounding box center [351, 21] width 31 height 12
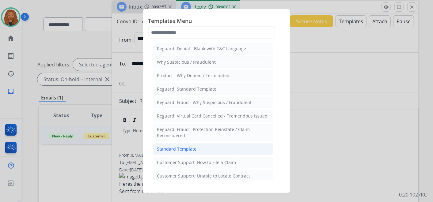
click at [200, 151] on li "Standard Template" at bounding box center [213, 149] width 120 height 12
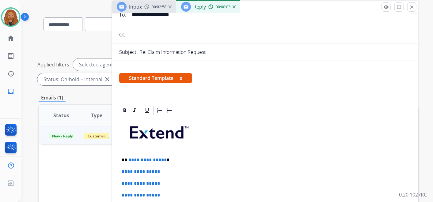
scroll to position [102, 0]
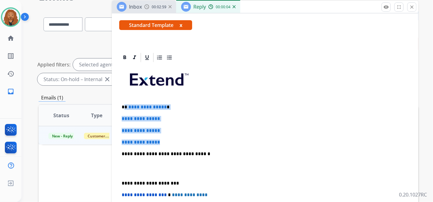
drag, startPoint x: 166, startPoint y: 143, endPoint x: 125, endPoint y: 103, distance: 56.6
click at [125, 103] on div "**********" at bounding box center [265, 168] width 292 height 211
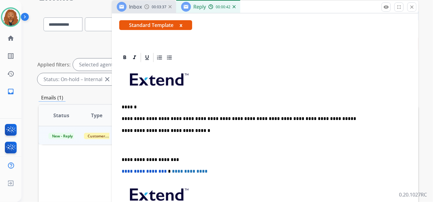
click at [323, 117] on p "**********" at bounding box center [263, 119] width 282 height 6
click at [120, 117] on div "**********" at bounding box center [265, 156] width 292 height 187
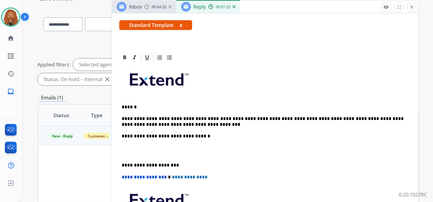
click at [203, 118] on p "**********" at bounding box center [263, 121] width 282 height 11
click at [136, 117] on p "**********" at bounding box center [263, 121] width 282 height 11
click at [183, 125] on p "**********" at bounding box center [263, 121] width 282 height 11
click at [374, 119] on p "**********" at bounding box center [263, 121] width 282 height 11
click at [240, 124] on p "**********" at bounding box center [263, 121] width 282 height 11
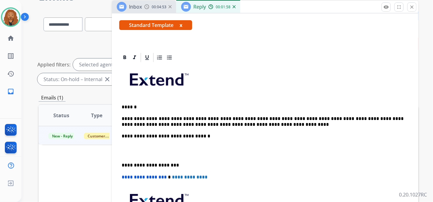
click at [152, 151] on p at bounding box center [265, 150] width 287 height 11
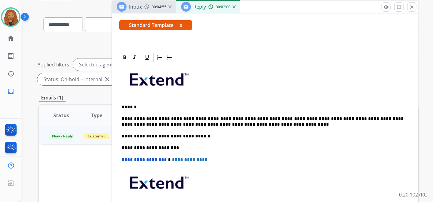
click at [242, 123] on p "**********" at bounding box center [263, 121] width 282 height 11
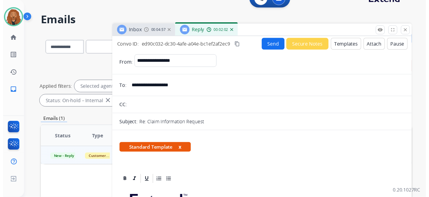
scroll to position [2, 0]
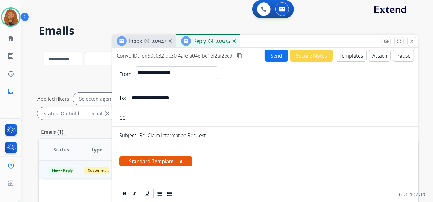
click at [269, 52] on button "Send" at bounding box center [276, 56] width 23 height 12
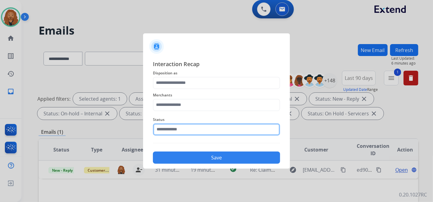
click at [208, 130] on input "text" at bounding box center [216, 130] width 127 height 12
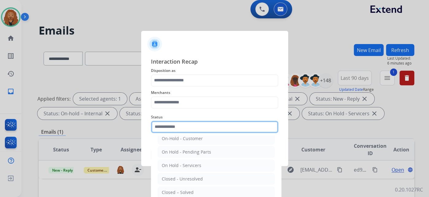
scroll to position [35, 0]
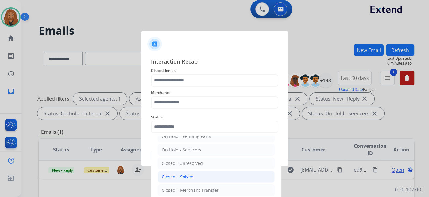
click at [182, 177] on div "Closed – Solved" at bounding box center [178, 177] width 32 height 6
type input "**********"
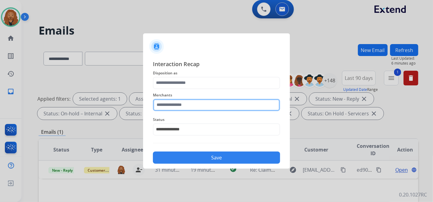
click at [187, 105] on input "text" at bounding box center [216, 105] width 127 height 12
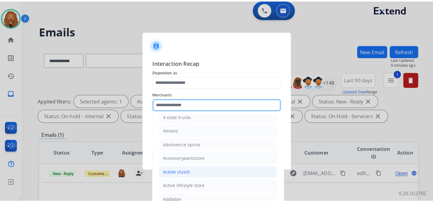
scroll to position [102, 0]
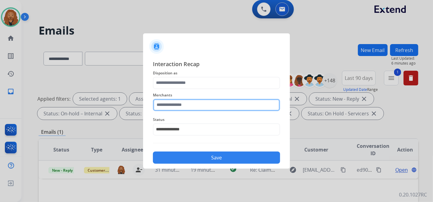
click at [177, 106] on input "text" at bounding box center [216, 105] width 127 height 12
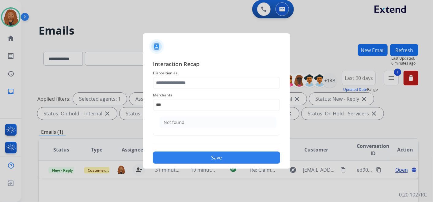
click at [185, 123] on li "Not found" at bounding box center [218, 123] width 117 height 12
type input "*********"
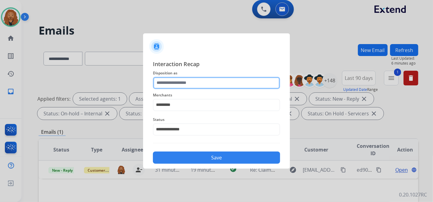
click at [206, 79] on input "text" at bounding box center [216, 83] width 127 height 12
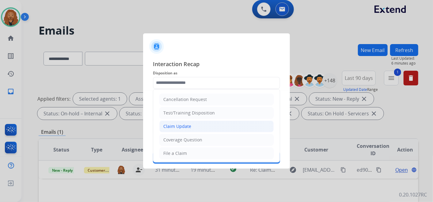
click at [189, 121] on li "Claim Update" at bounding box center [216, 127] width 114 height 12
type input "**********"
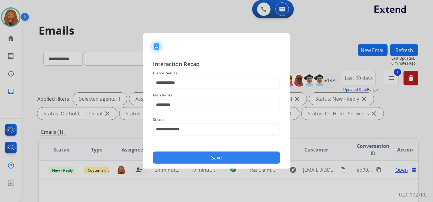
click at [208, 154] on button "Save" at bounding box center [216, 158] width 127 height 12
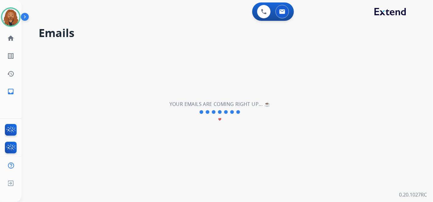
scroll to position [0, 0]
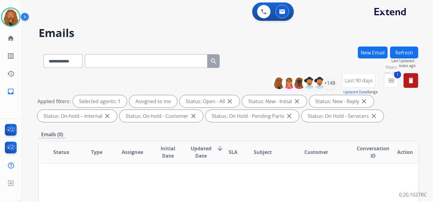
click at [393, 81] on mat-icon "menu" at bounding box center [391, 80] width 7 height 7
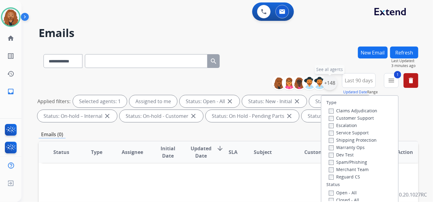
click at [332, 80] on div "+148" at bounding box center [330, 83] width 15 height 15
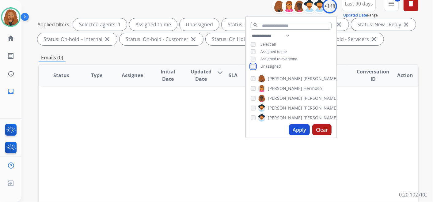
scroll to position [102, 0]
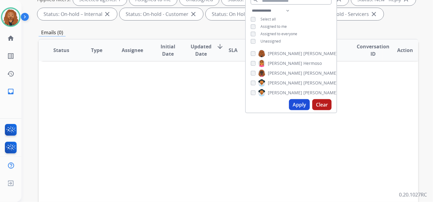
click at [299, 106] on button "Apply" at bounding box center [299, 104] width 21 height 11
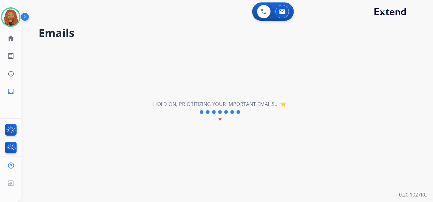
scroll to position [0, 0]
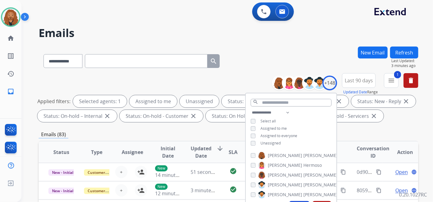
click at [300, 47] on div "**********" at bounding box center [229, 60] width 380 height 27
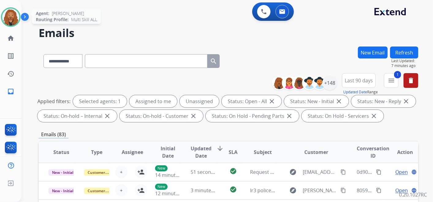
click at [10, 16] on img at bounding box center [10, 17] width 17 height 17
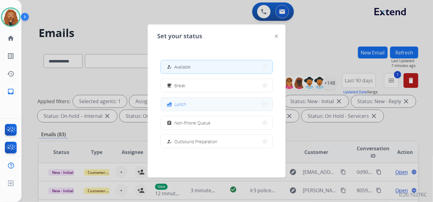
scroll to position [68, 0]
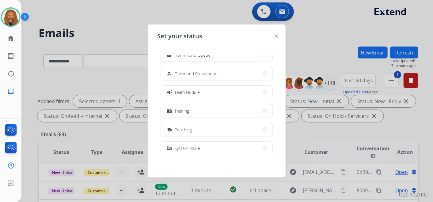
click at [188, 96] on button "campaign Team Huddle" at bounding box center [217, 92] width 112 height 13
